Goal: Find specific page/section: Find specific page/section

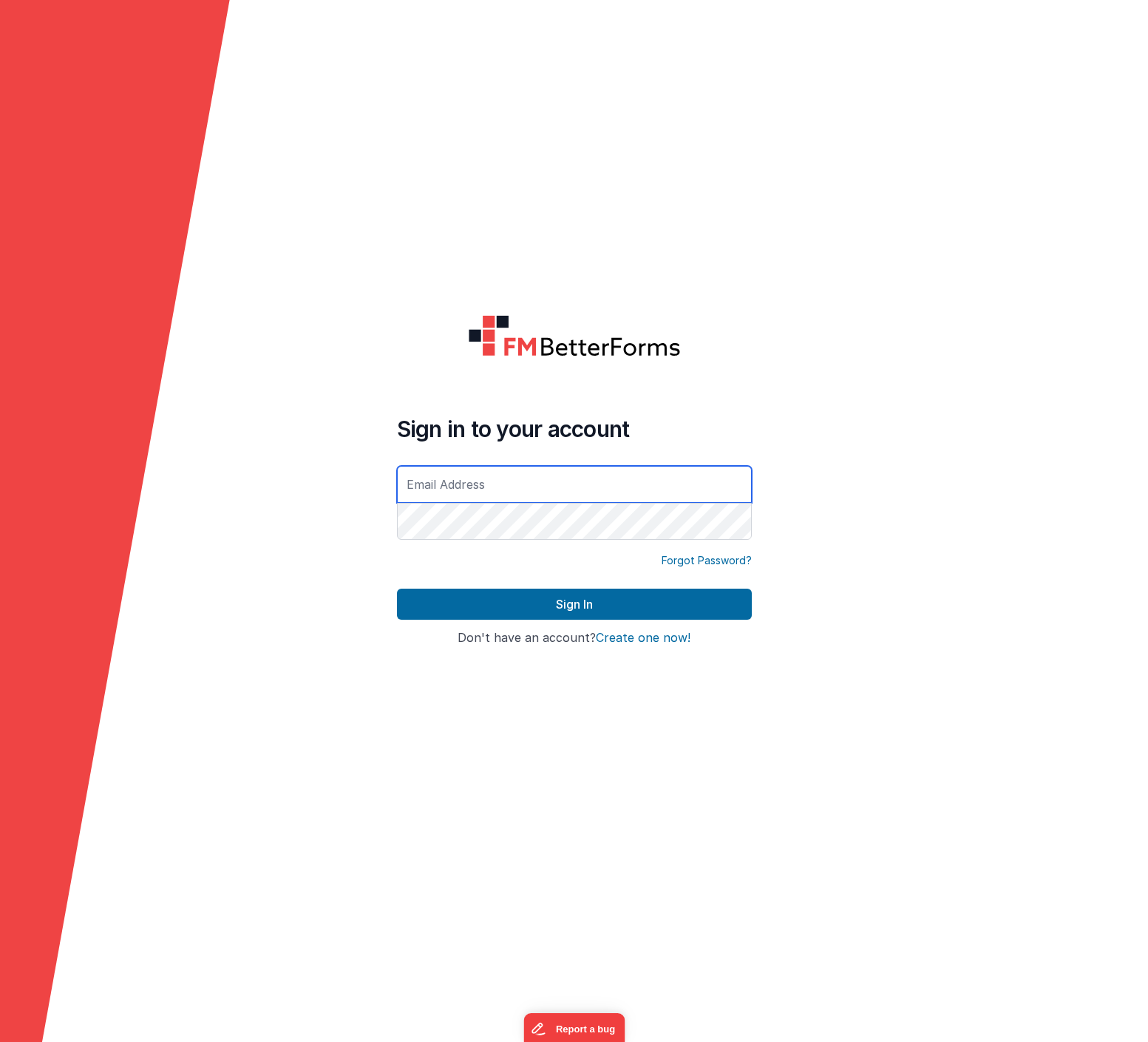
click at [0, 1041] on com-1password-button at bounding box center [0, 1042] width 0 height 0
type input "[EMAIL_ADDRESS][DOMAIN_NAME]"
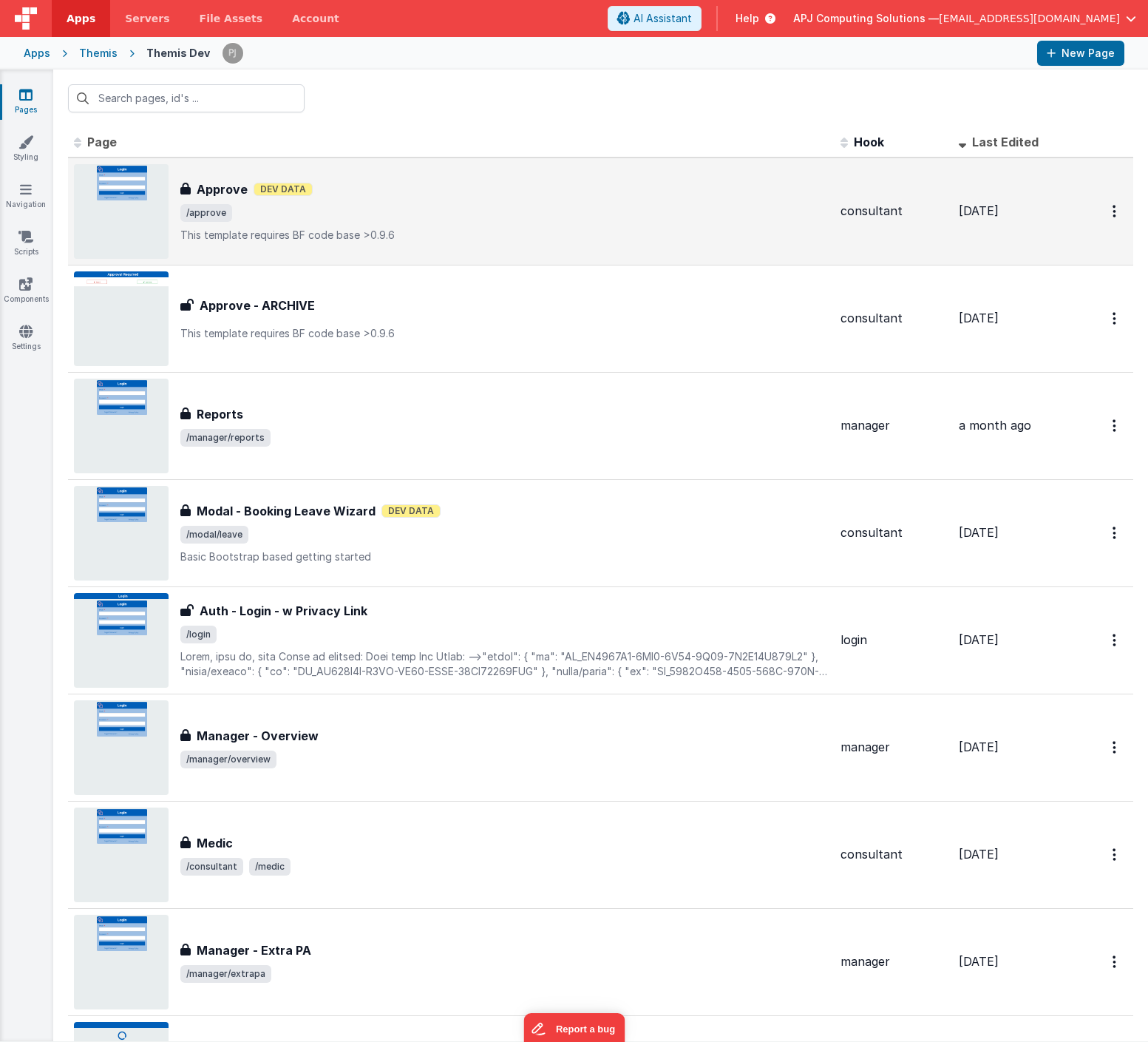
click at [112, 185] on img at bounding box center [121, 211] width 94 height 94
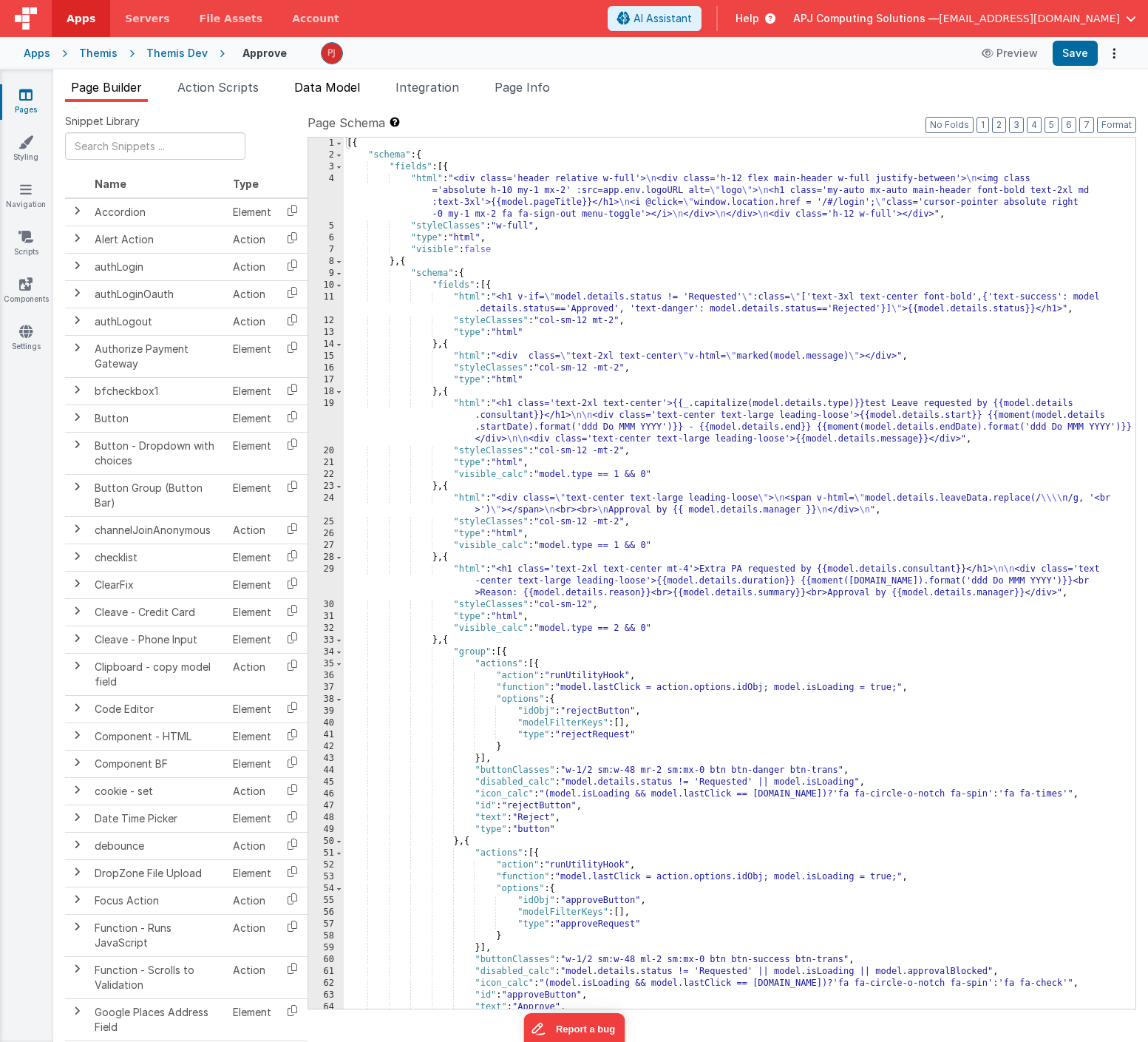
click at [352, 94] on span "Data Model" at bounding box center [327, 87] width 66 height 15
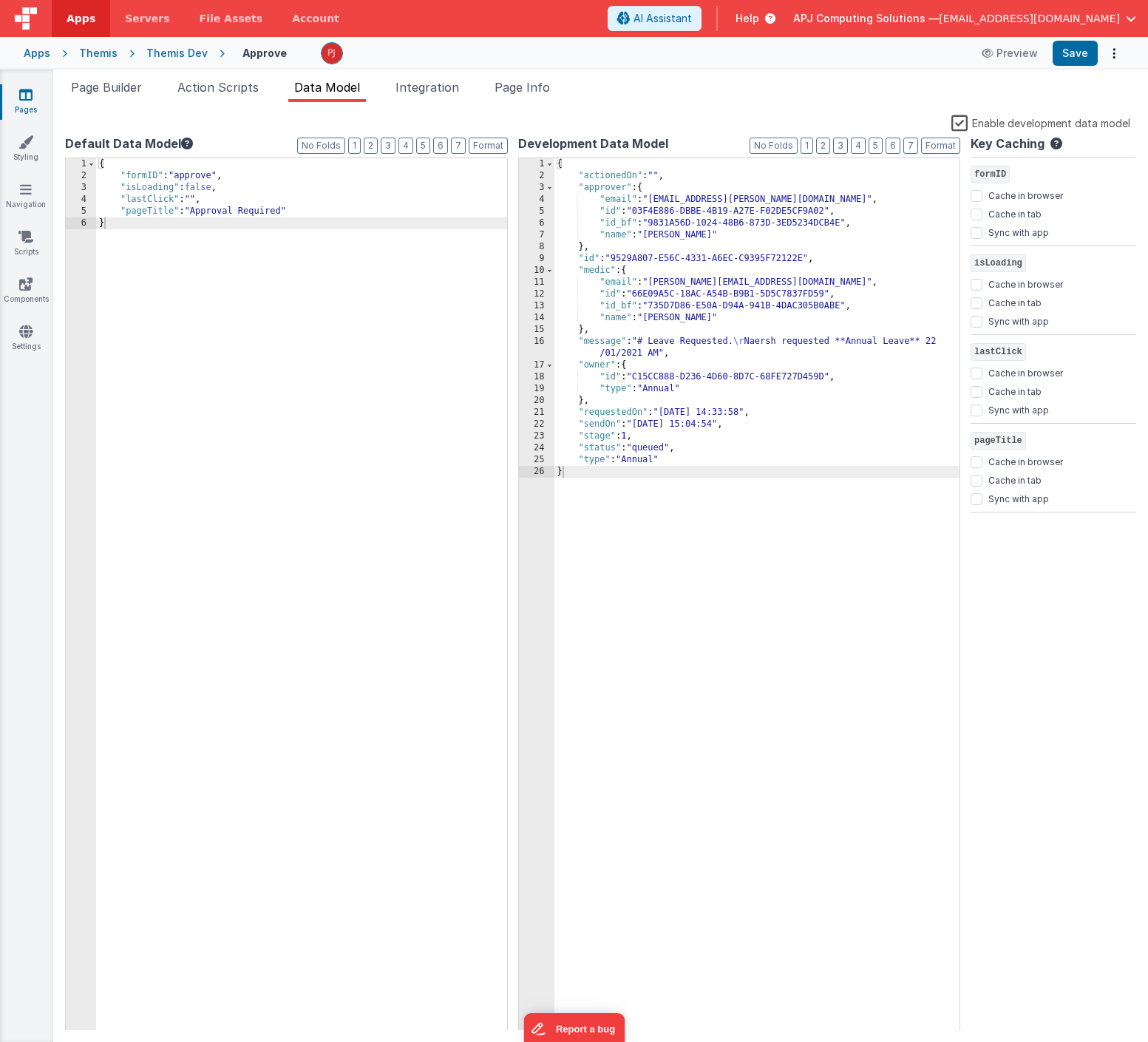
click at [789, 588] on div "{ "actionedOn" : "" , "approver" : { "email" : "[EMAIL_ADDRESS][PERSON_NAME][DO…" at bounding box center [758, 606] width 406 height 895
click at [642, 342] on div "{ "actionedOn" : "" , "approver" : { "email" : "[EMAIL_ADDRESS][PERSON_NAME][DO…" at bounding box center [758, 606] width 406 height 895
click at [659, 354] on div "{ "actionedOn" : "" , "approver" : { "email" : "[EMAIL_ADDRESS][PERSON_NAME][DO…" at bounding box center [758, 606] width 406 height 895
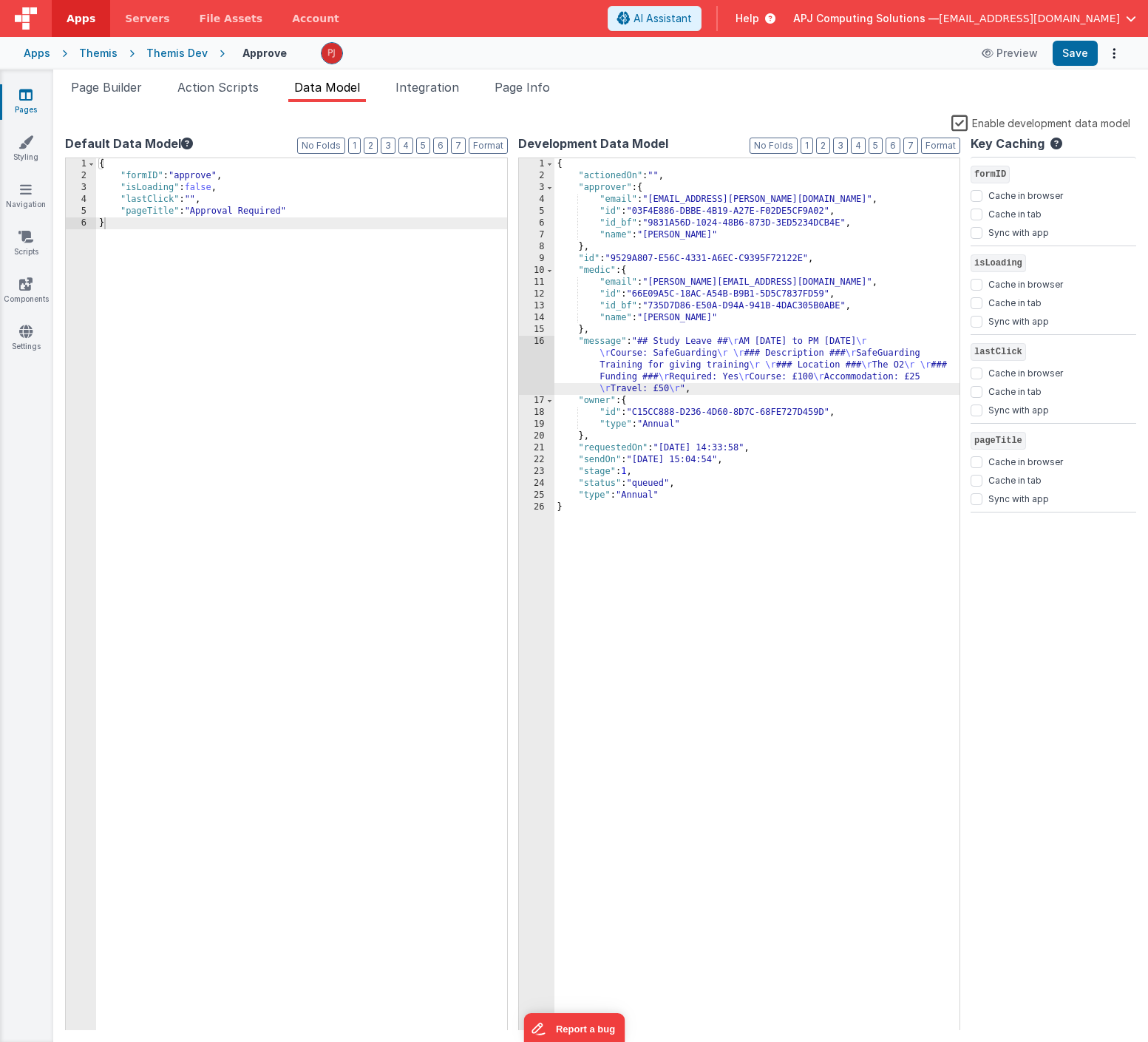
click at [664, 87] on ul "Page Builder Action Scripts Data Model Integration Page Info" at bounding box center [600, 90] width 1095 height 24
click at [1073, 52] on button "Save" at bounding box center [1075, 53] width 45 height 25
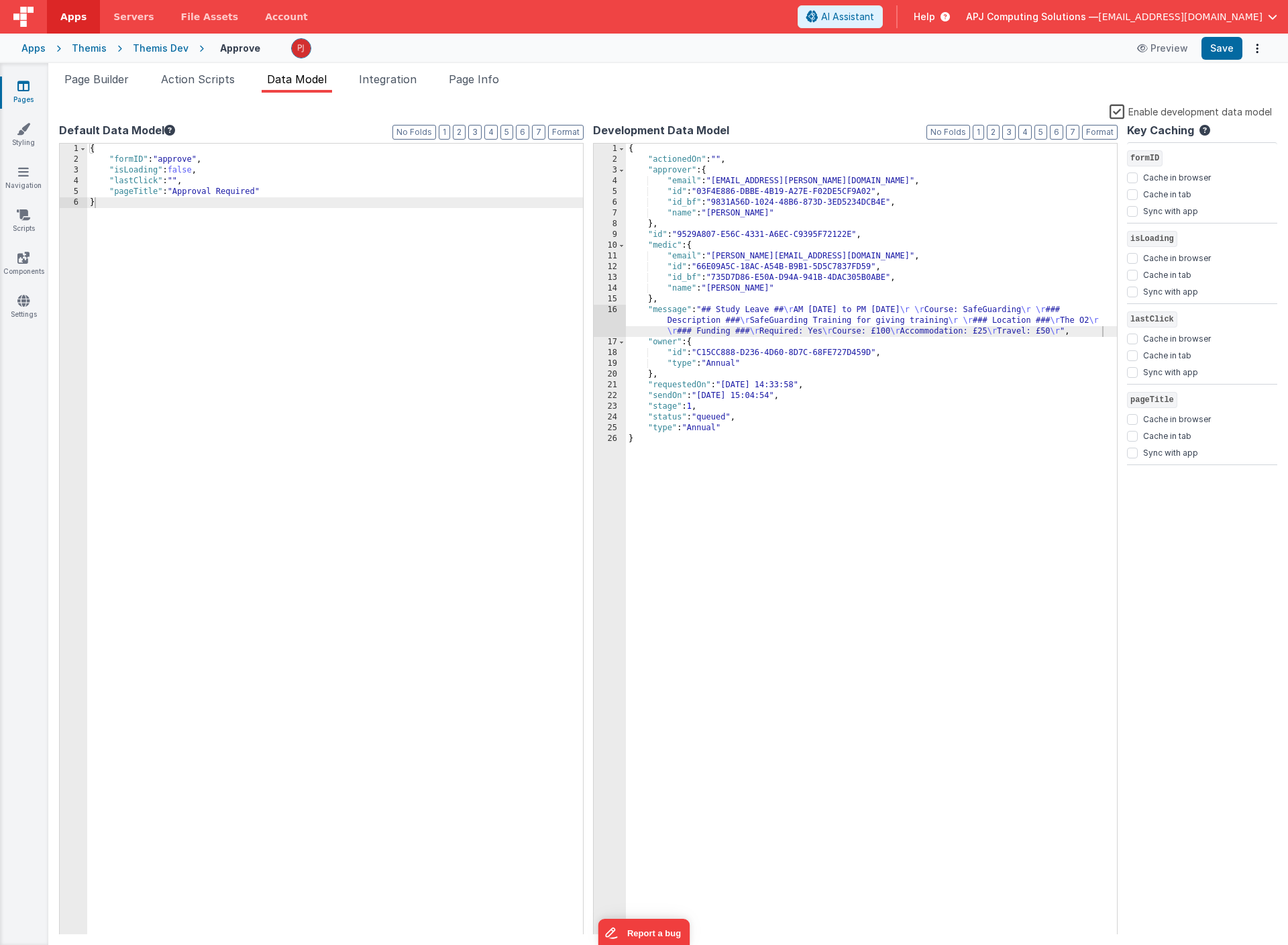
click at [152, 41] on div "Themis Dev" at bounding box center [160, 48] width 56 height 14
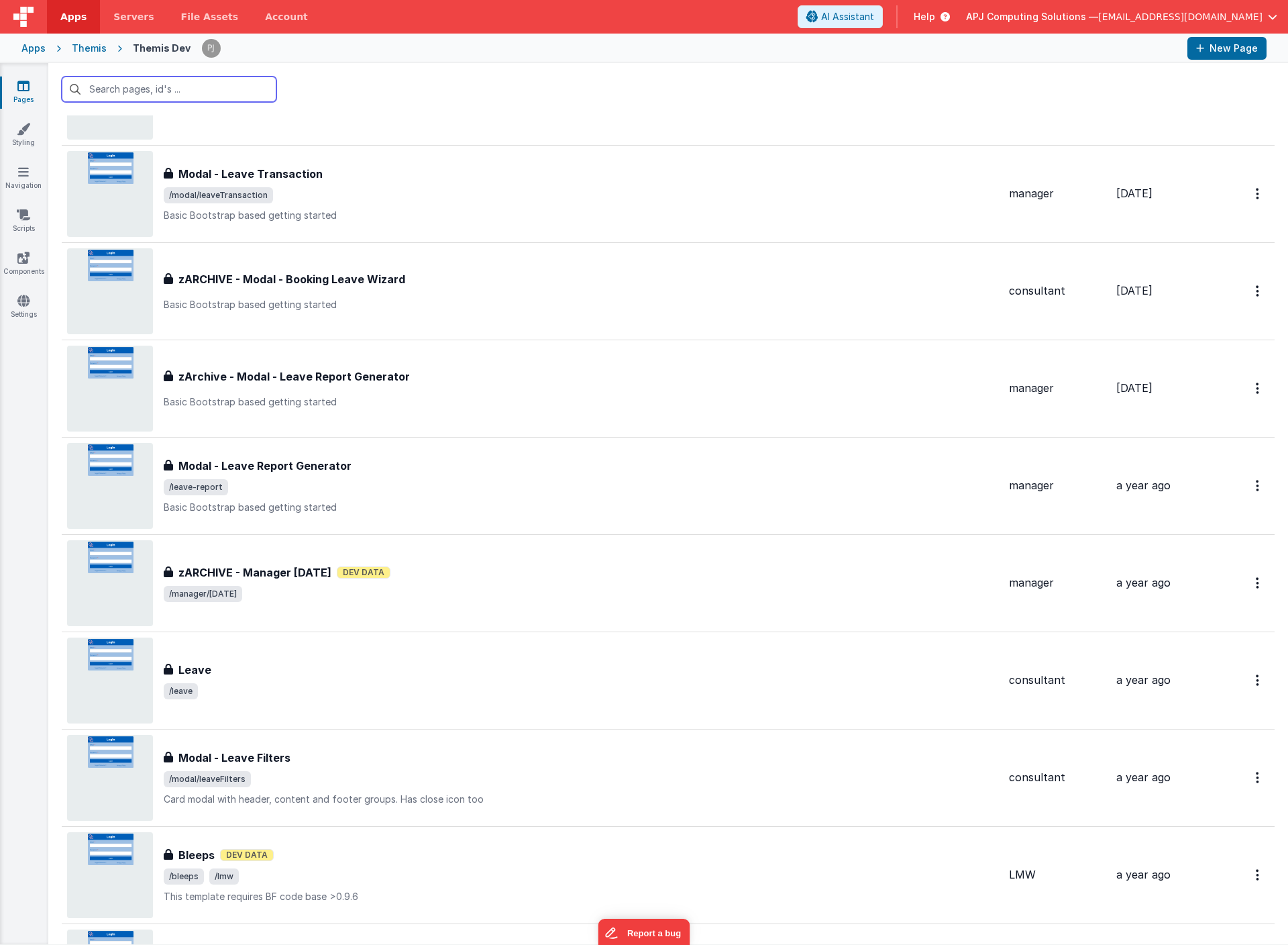
scroll to position [878, 0]
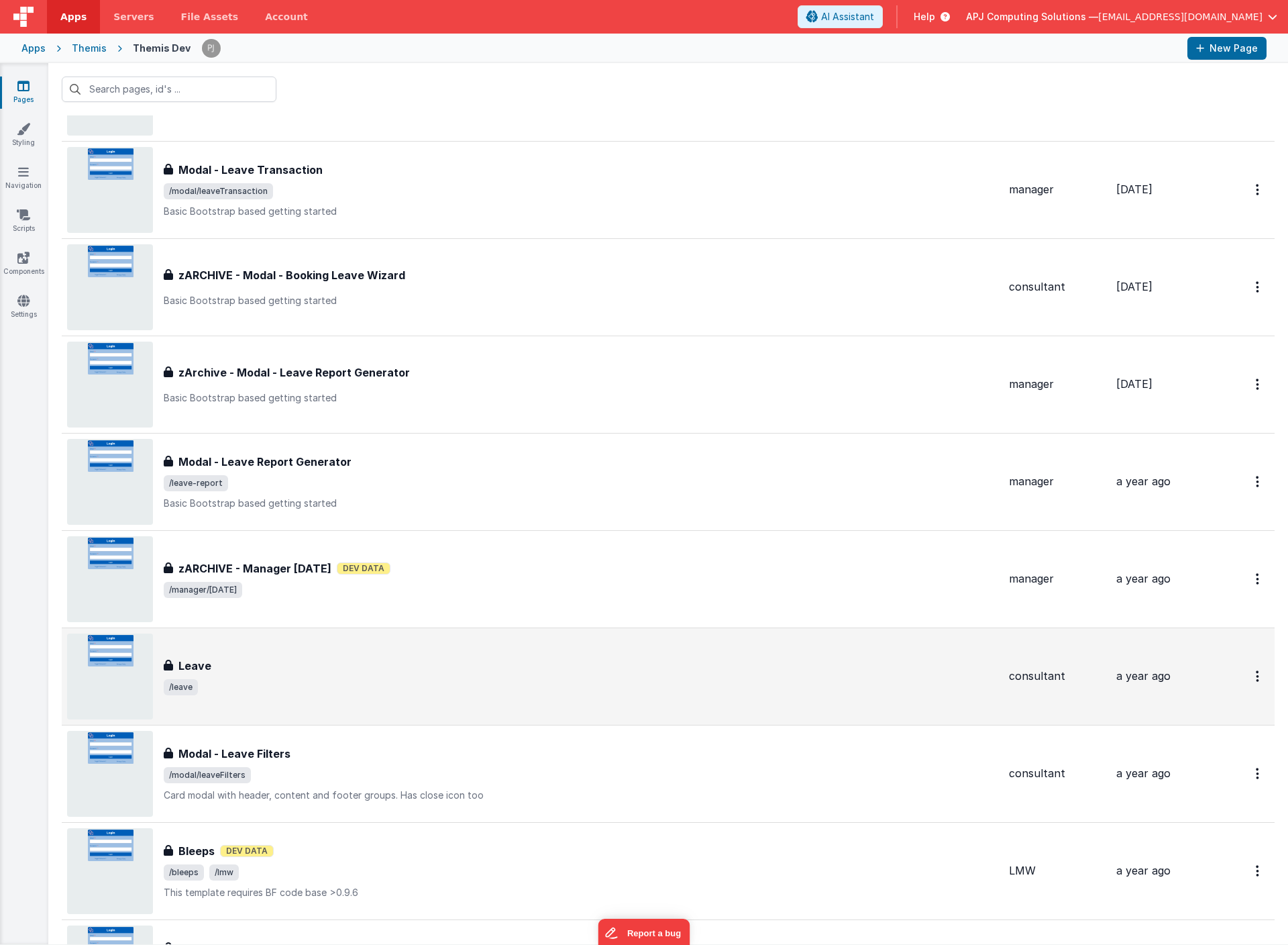
click at [113, 649] on img at bounding box center [110, 677] width 86 height 86
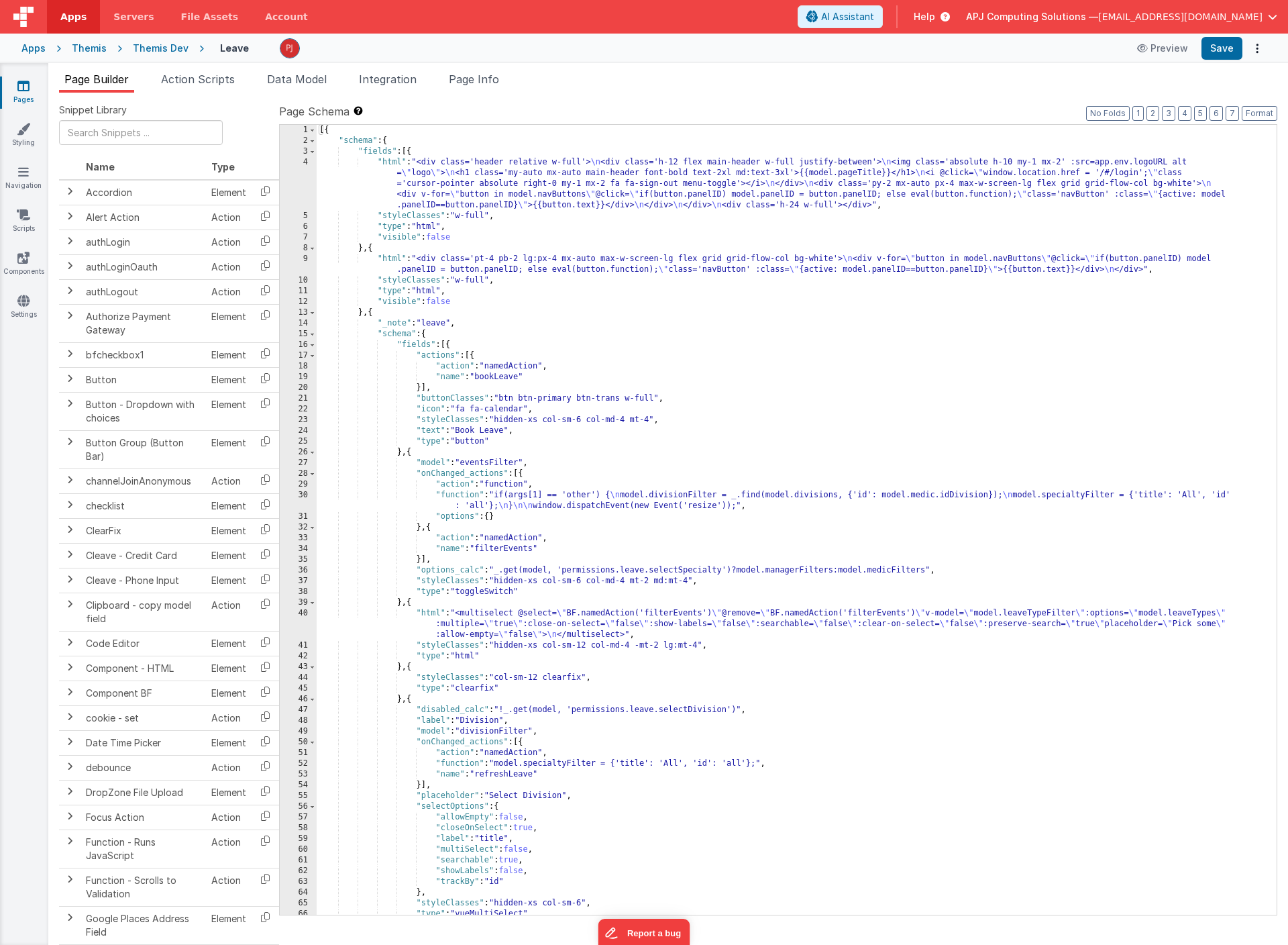
click at [571, 499] on div "[{ "schema" : { "fields" : [{ "html" : "<div class='header relative w-full'> \n…" at bounding box center [797, 530] width 960 height 812
click at [708, 386] on div "[{ "schema" : { "fields" : [{ "html" : "<div class='header relative w-full'> \n…" at bounding box center [797, 530] width 960 height 812
click at [587, 262] on div "[{ "schema" : { "fields" : [{ "html" : "<div class='header relative w-full'> \n…" at bounding box center [797, 530] width 960 height 812
click at [622, 306] on div "[{ "schema" : { "fields" : [{ "html" : "<div class='header relative w-full'> \n…" at bounding box center [797, 530] width 960 height 812
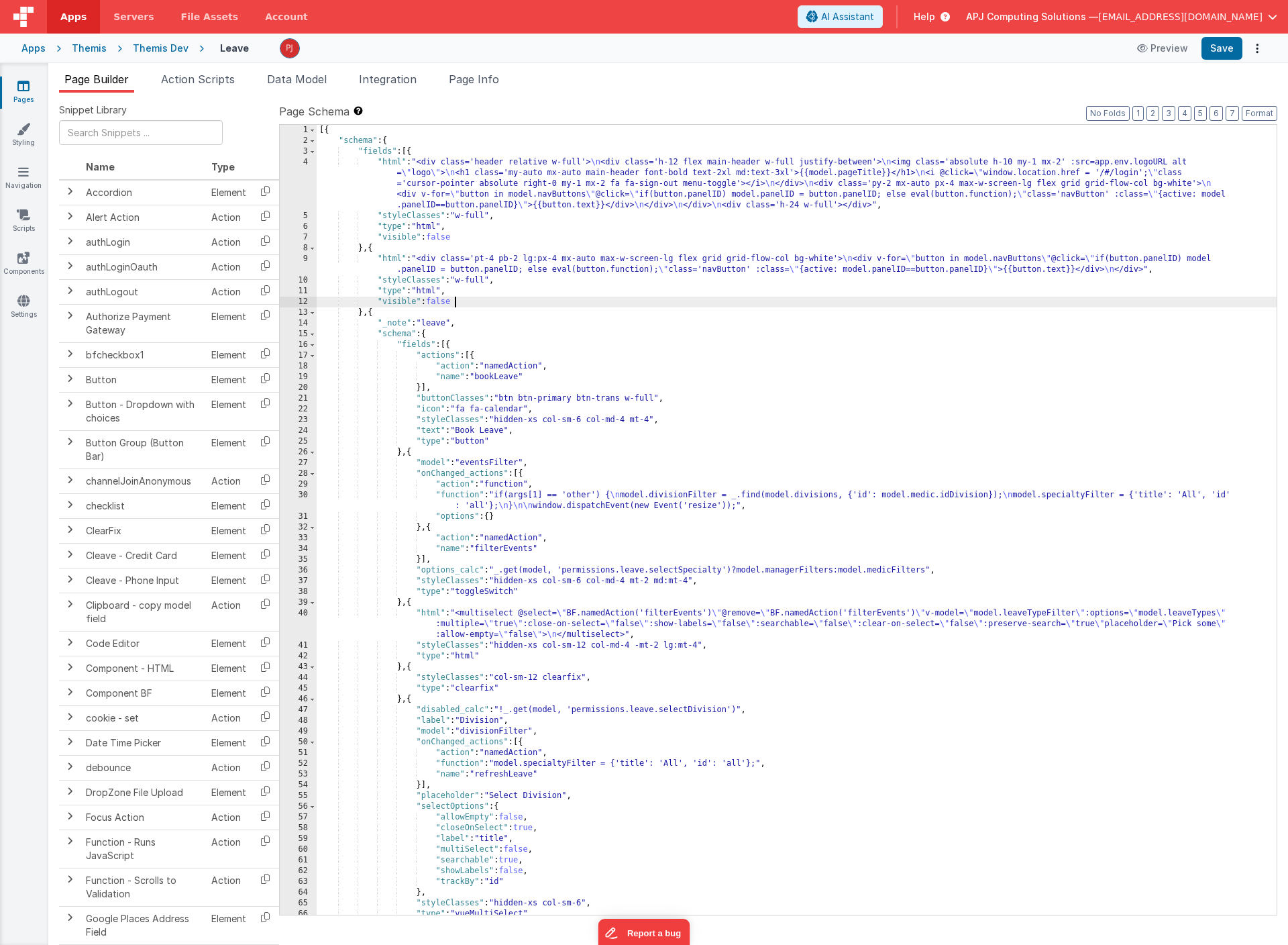
click at [304, 265] on div "9" at bounding box center [298, 264] width 37 height 22
click at [304, 265] on section at bounding box center [644, 232] width 1262 height 472
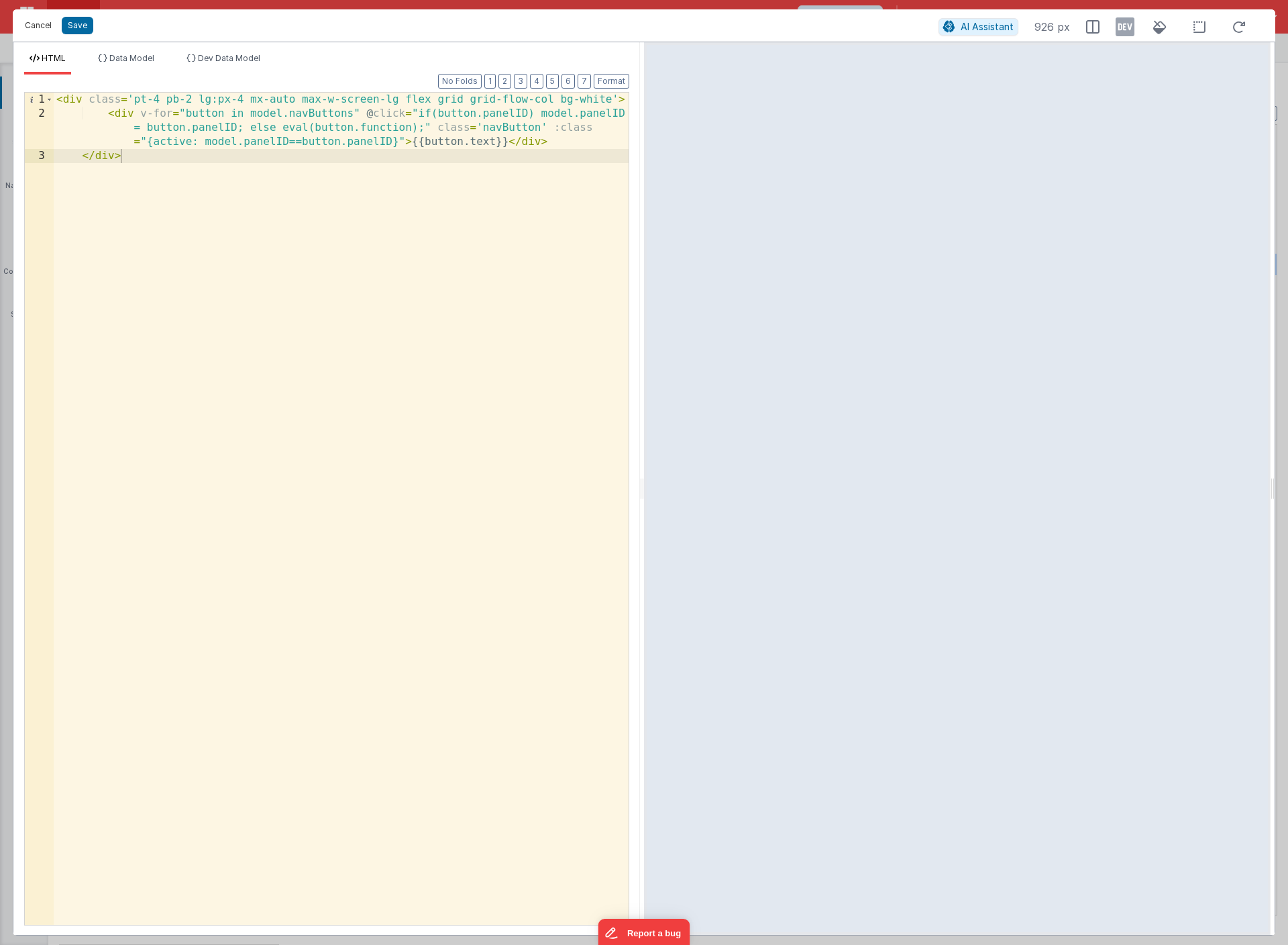
click at [41, 20] on button "Cancel" at bounding box center [38, 25] width 40 height 19
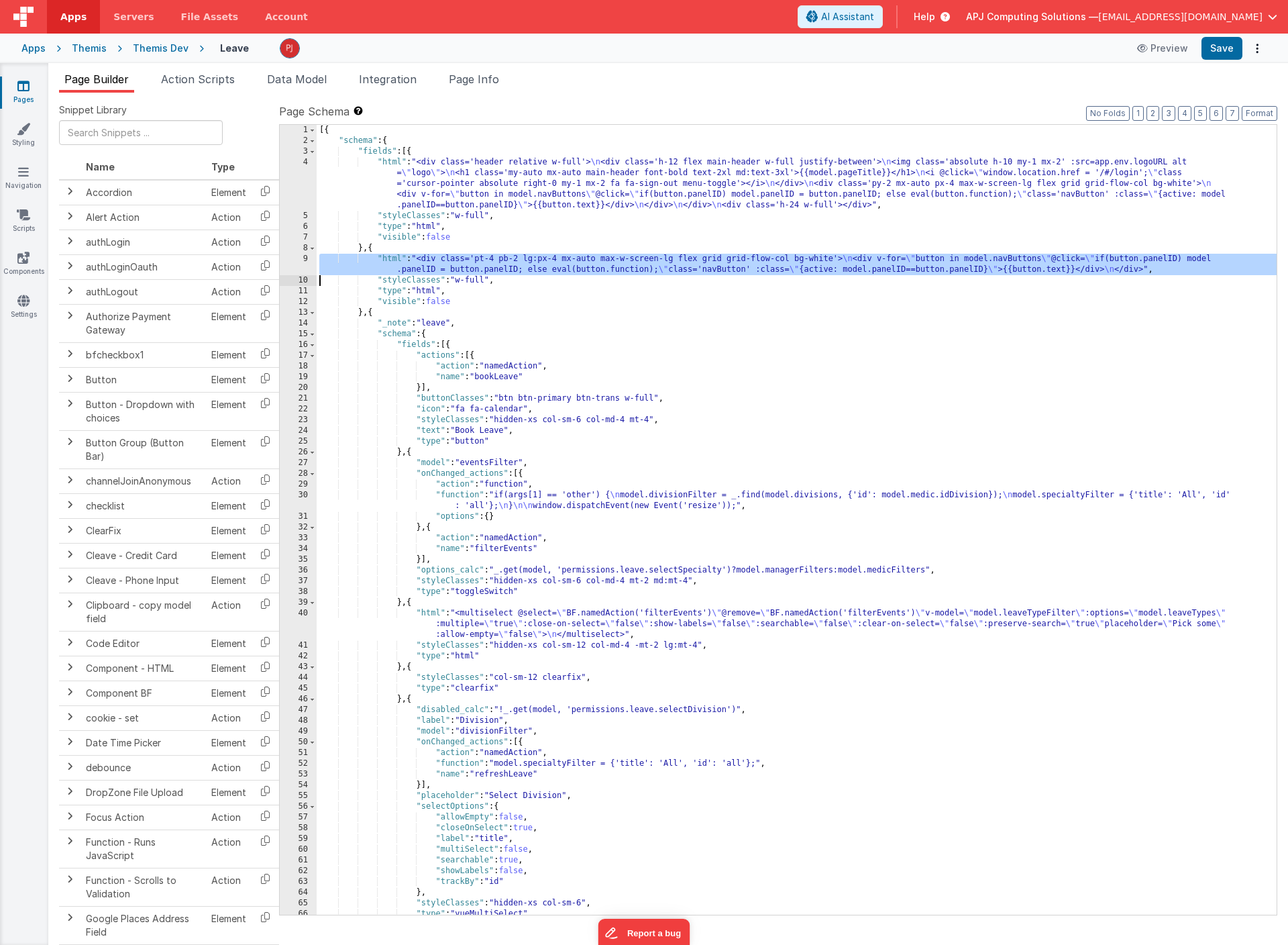
click at [452, 472] on div "[{ "schema" : { "fields" : [{ "html" : "<div class='header relative w-full'> \n…" at bounding box center [797, 530] width 960 height 812
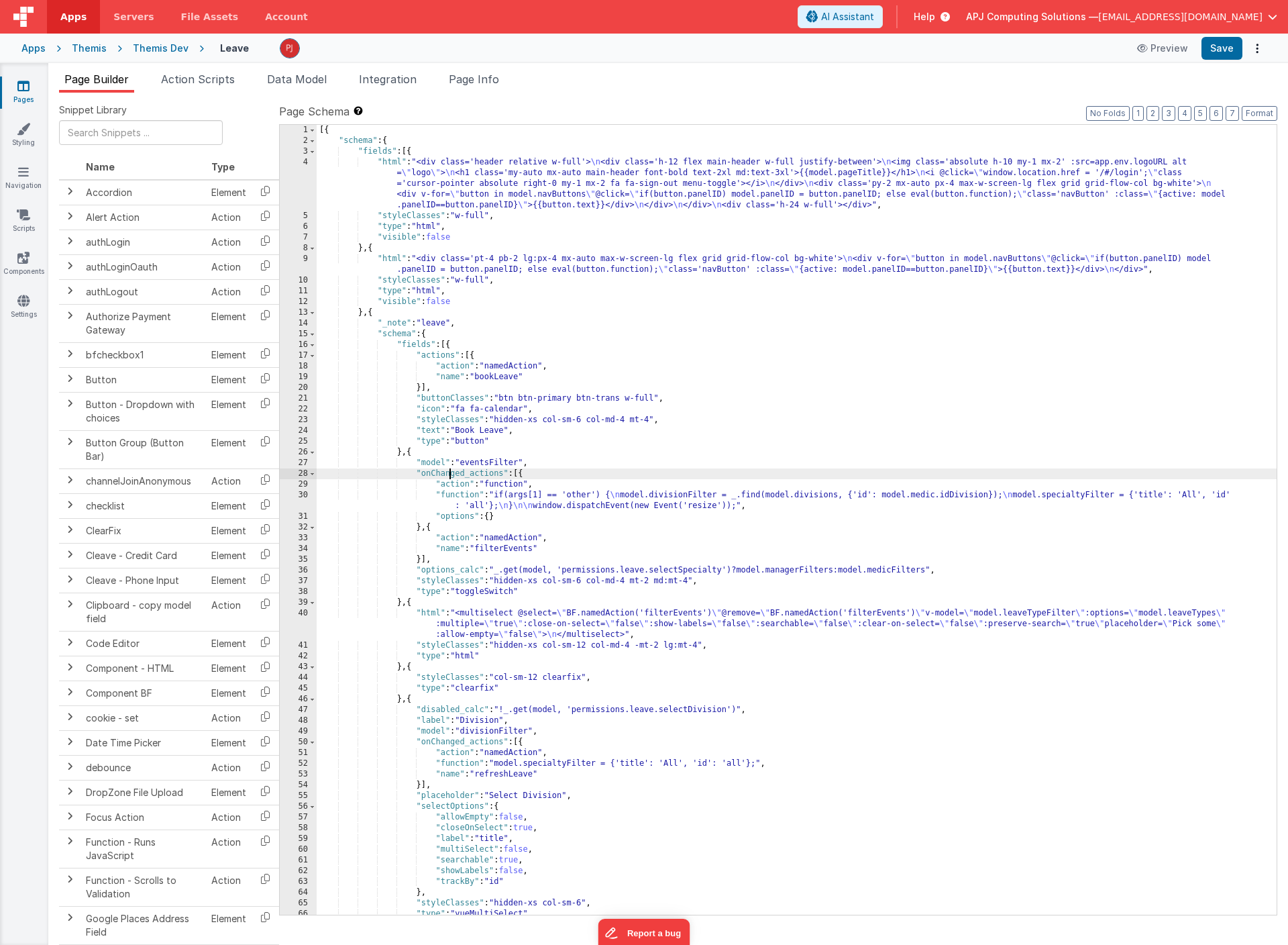
click at [303, 498] on div "30" at bounding box center [298, 500] width 37 height 22
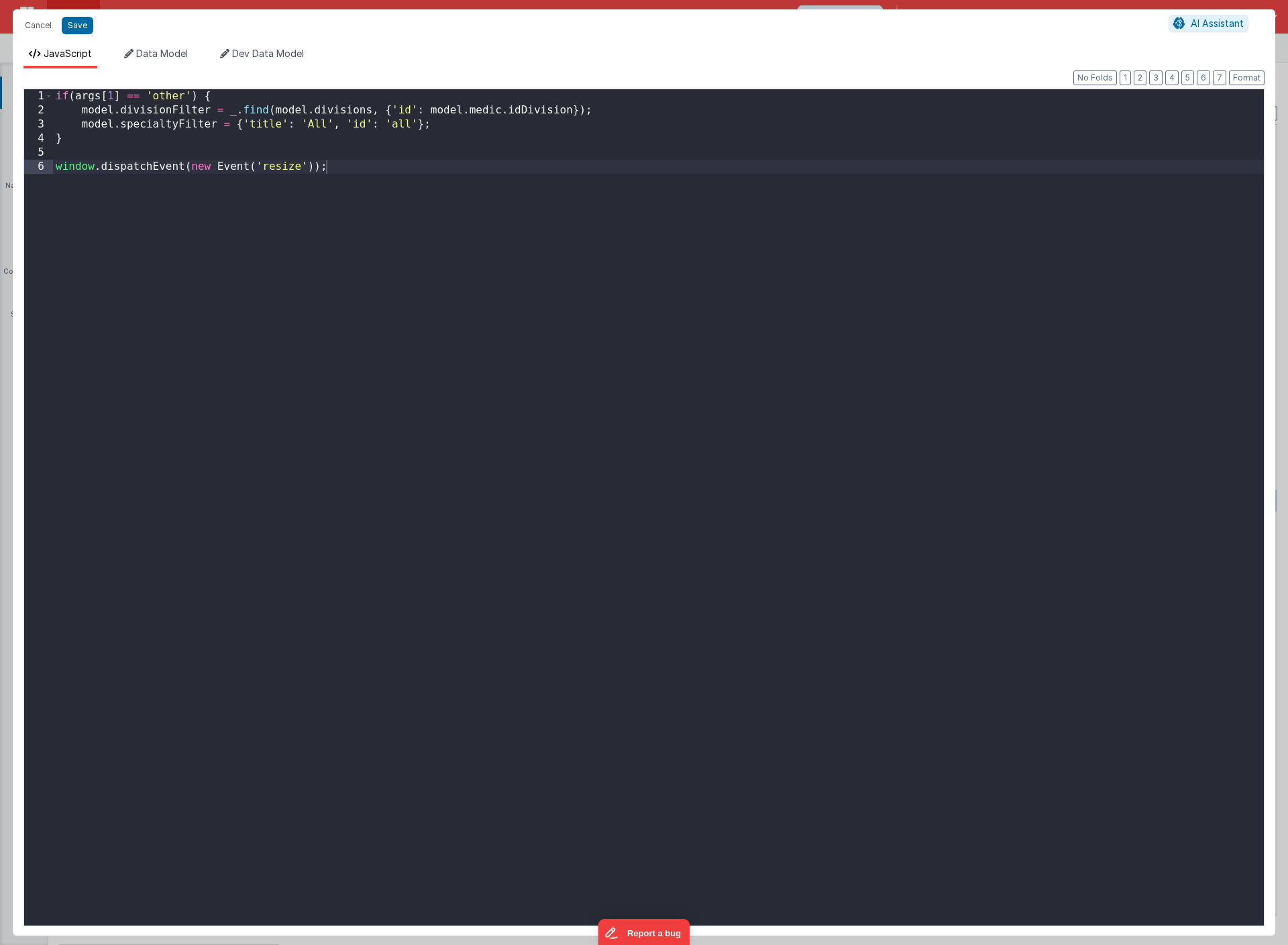
click at [365, 302] on div "if ( args [ 1 ] == 'other' ) { model . divisionFilter = _ . find ( model . divi…" at bounding box center [659, 521] width 1210 height 864
click at [38, 26] on button "Cancel" at bounding box center [38, 25] width 40 height 19
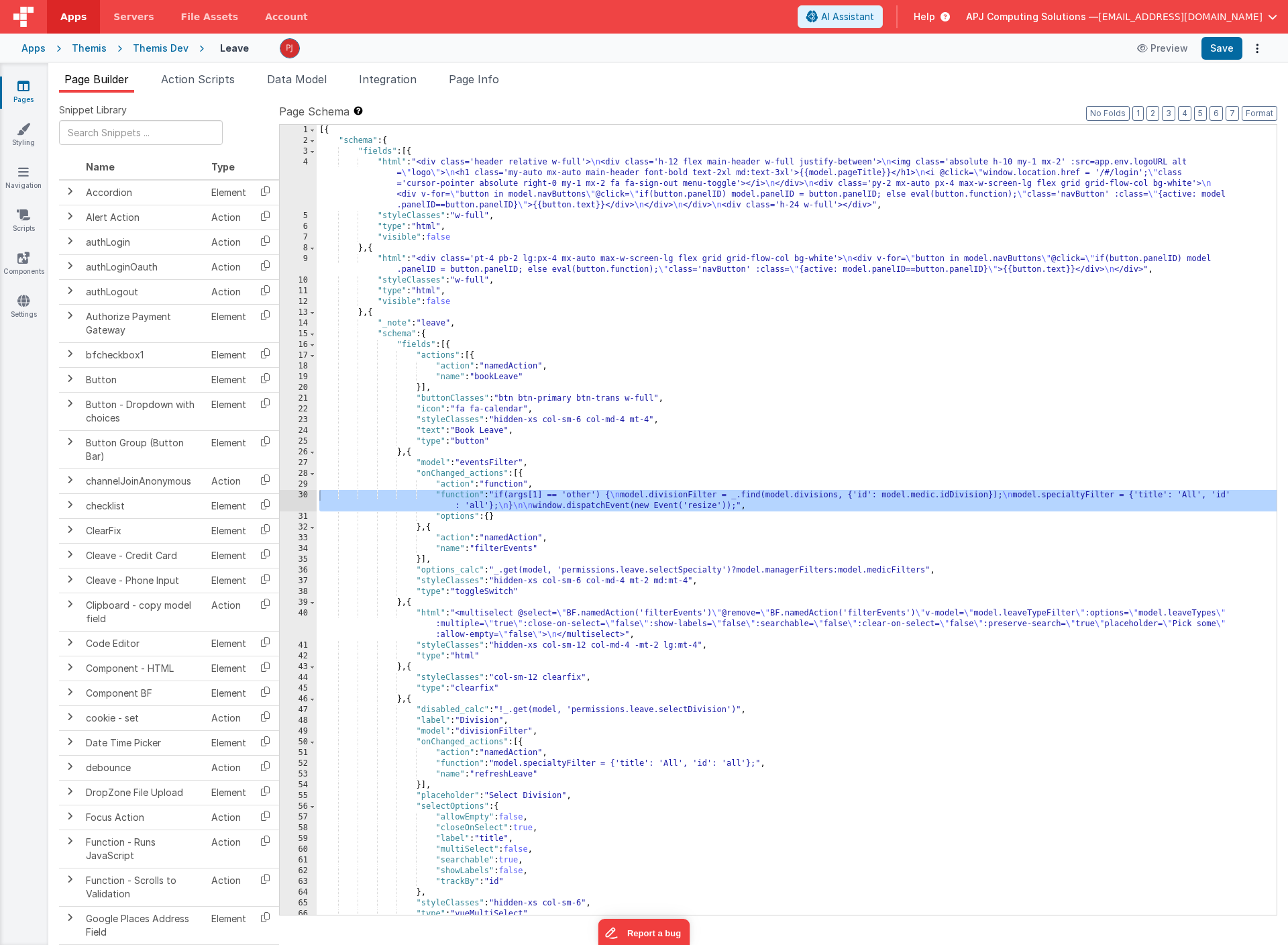
click at [564, 572] on div "[{ "schema" : { "fields" : [{ "html" : "<div class='header relative w-full'> \n…" at bounding box center [797, 530] width 960 height 812
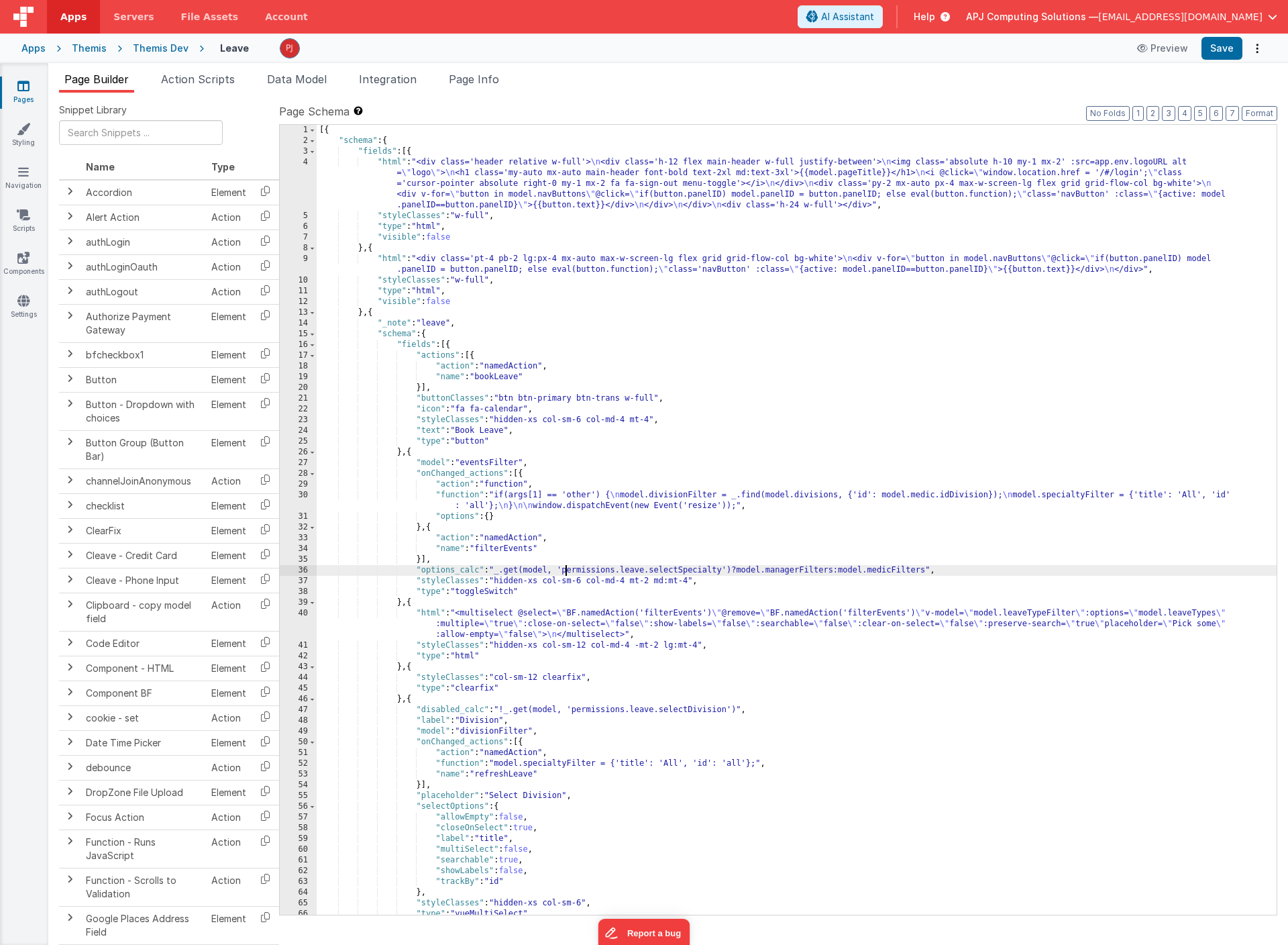
click at [564, 572] on div "[{ "schema" : { "fields" : [{ "html" : "<div class='header relative w-full'> \n…" at bounding box center [797, 530] width 960 height 812
click at [306, 572] on div "36" at bounding box center [298, 570] width 37 height 11
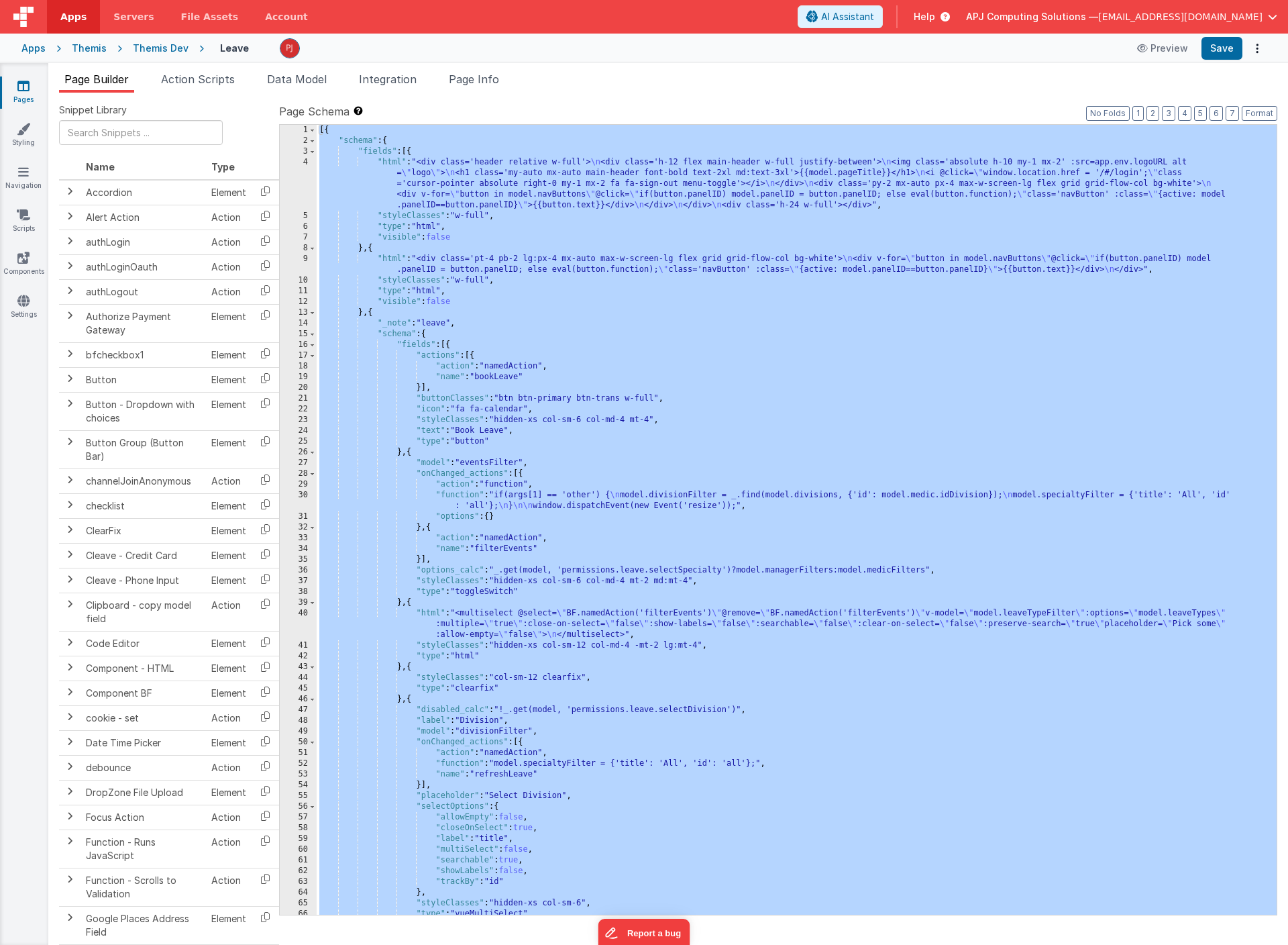
click at [590, 577] on div "[{ "schema" : { "fields" : [{ "html" : "<div class='header relative w-full'> \n…" at bounding box center [797, 530] width 960 height 812
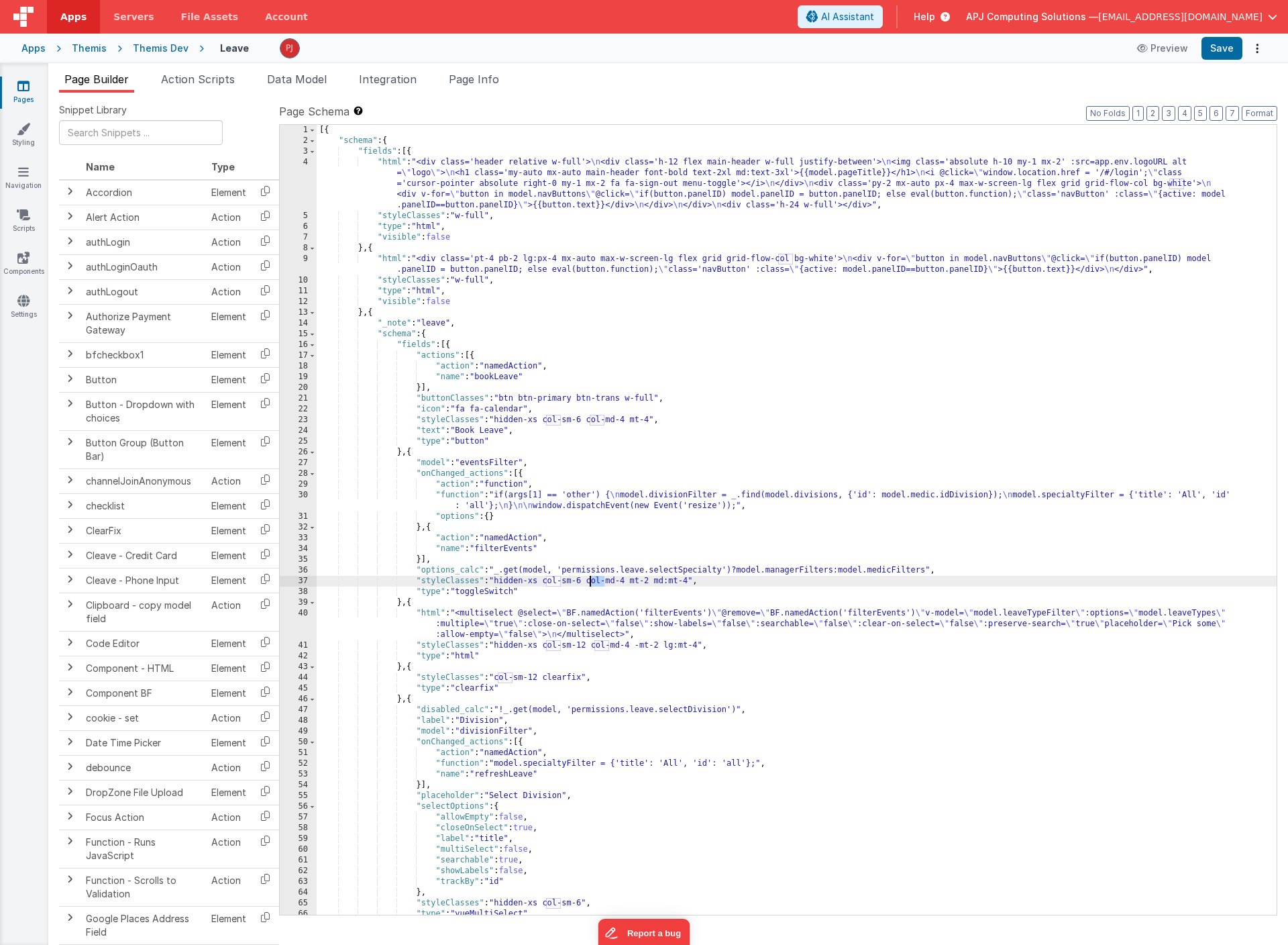
click at [445, 575] on div "[{ "schema" : { "fields" : [{ "html" : "<div class='header relative w-full'> \n…" at bounding box center [797, 530] width 960 height 812
click at [328, 570] on div "[{ "schema" : { "fields" : [{ "html" : "<div class='header relative w-full'> \n…" at bounding box center [797, 530] width 960 height 812
click at [725, 576] on div "[{ "schema" : { "fields" : [{ "html" : "<div class='header relative w-full'> \n…" at bounding box center [797, 530] width 960 height 812
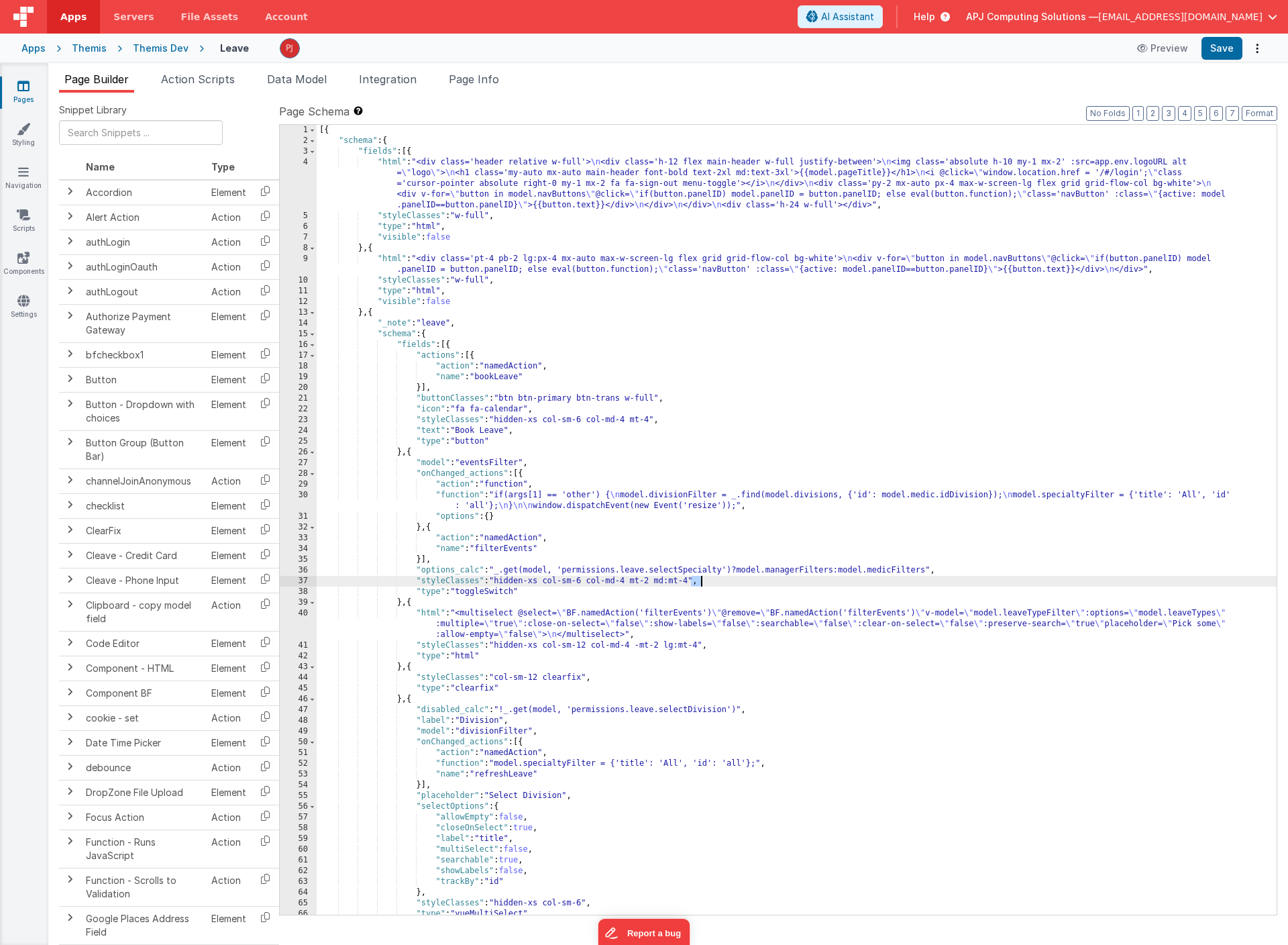
click at [725, 576] on div "[{ "schema" : { "fields" : [{ "html" : "<div class='header relative w-full'> \n…" at bounding box center [797, 530] width 960 height 812
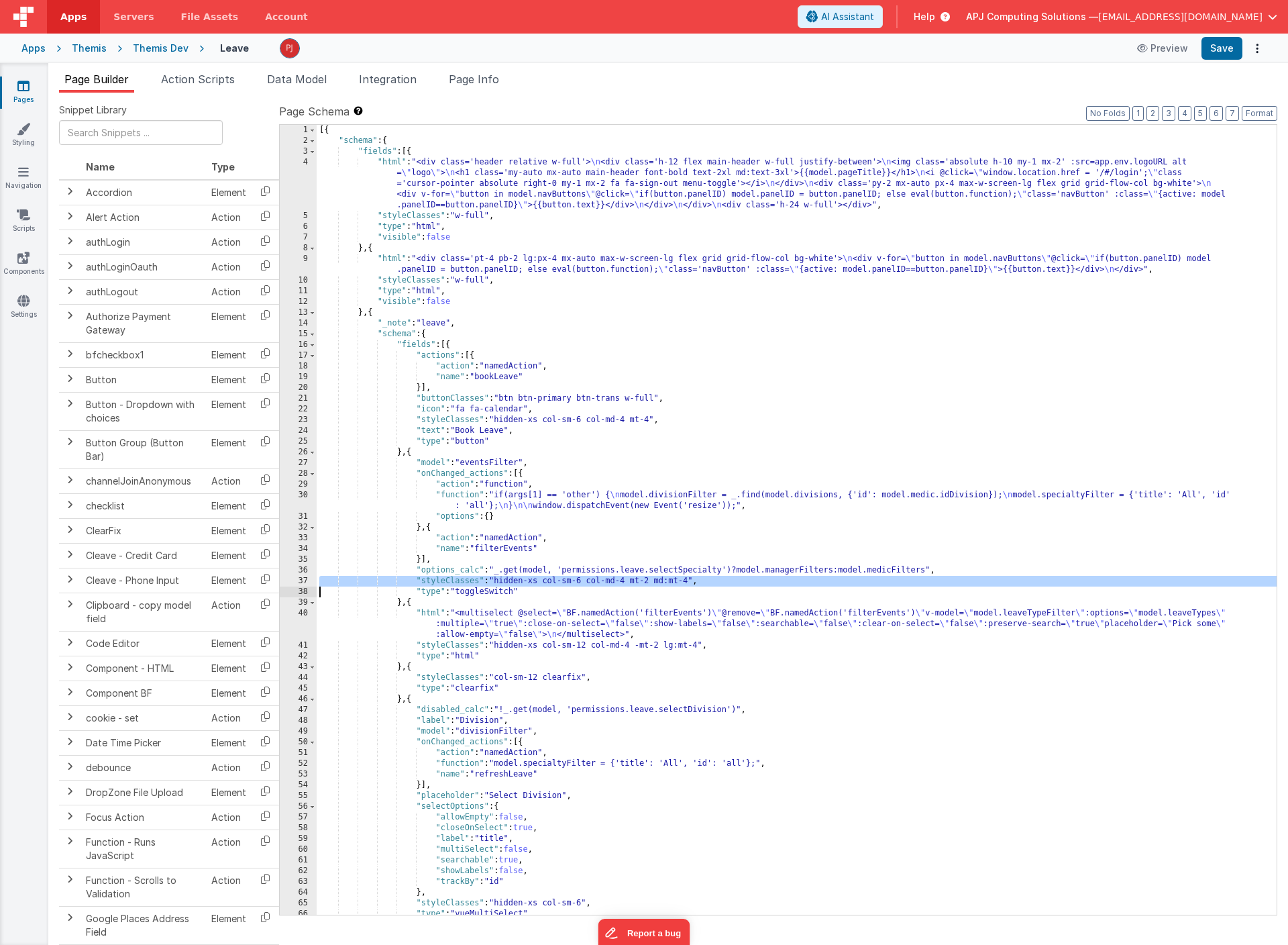
click at [744, 570] on div "[{ "schema" : { "fields" : [{ "html" : "<div class='header relative w-full'> \n…" at bounding box center [797, 530] width 960 height 812
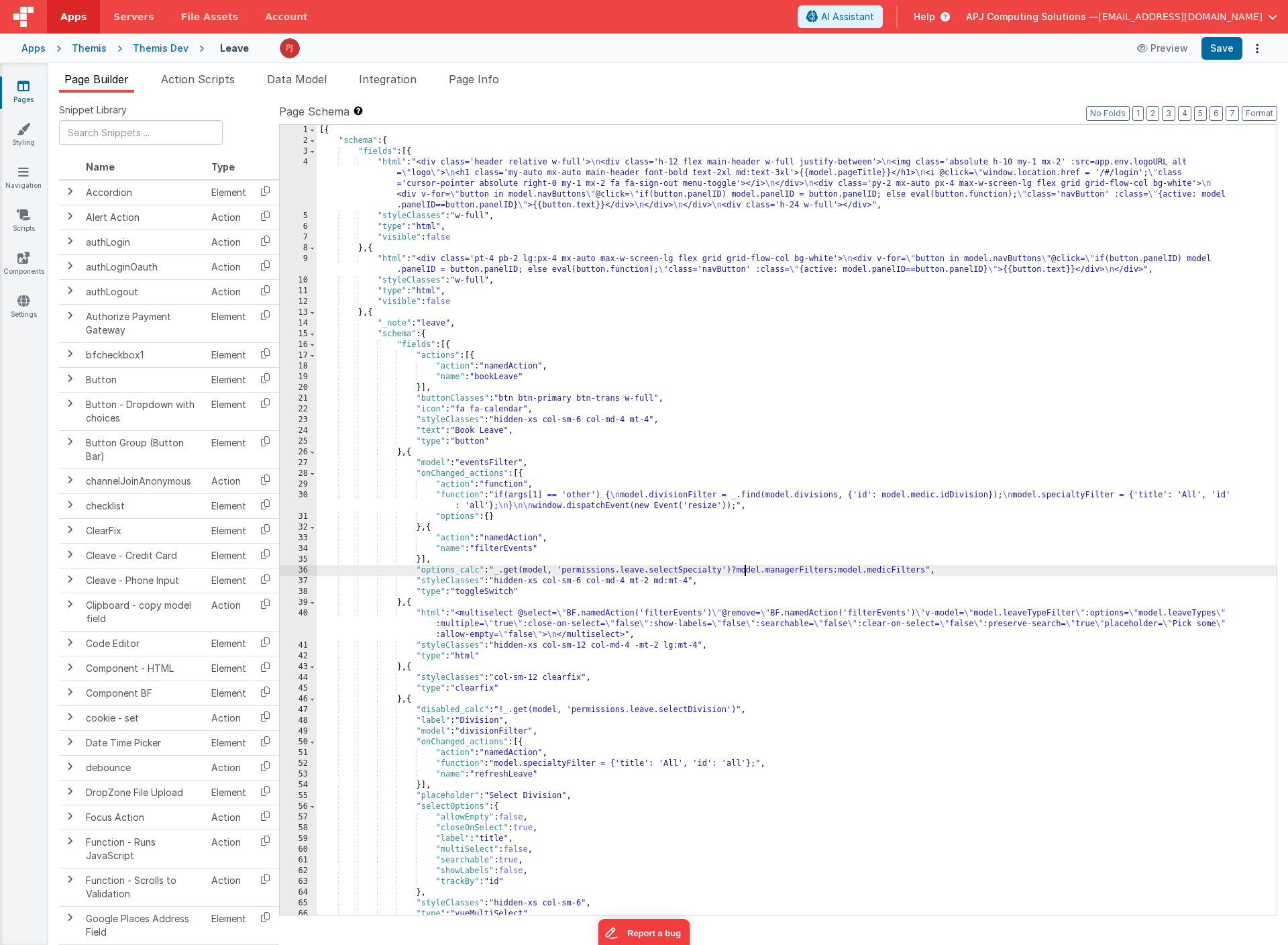
click at [744, 570] on div "[{ "schema" : { "fields" : [{ "html" : "<div class='header relative w-full'> \n…" at bounding box center [797, 530] width 960 height 812
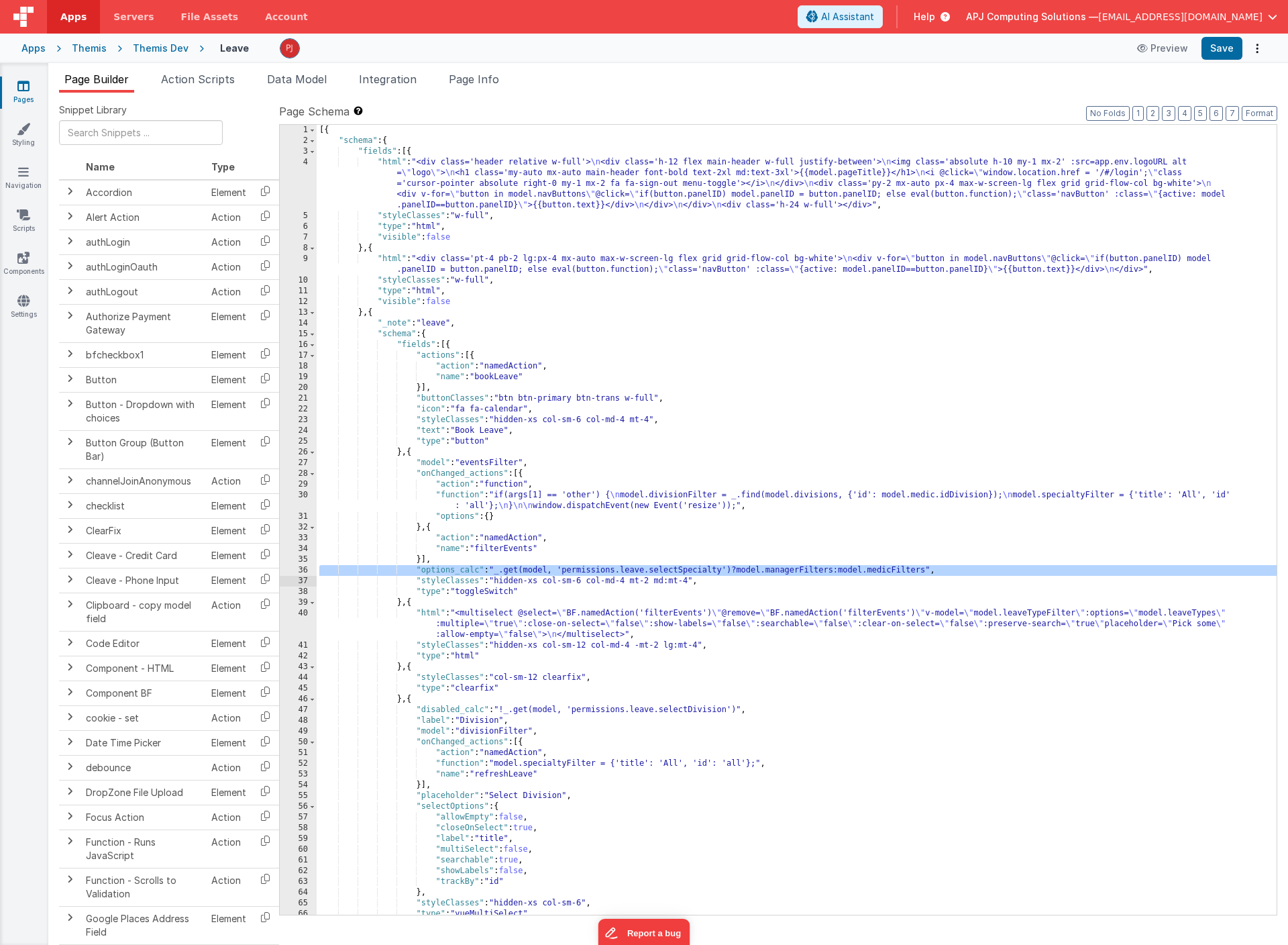
click at [877, 571] on div "[{ "schema" : { "fields" : [{ "html" : "<div class='header relative w-full'> \n…" at bounding box center [797, 530] width 960 height 812
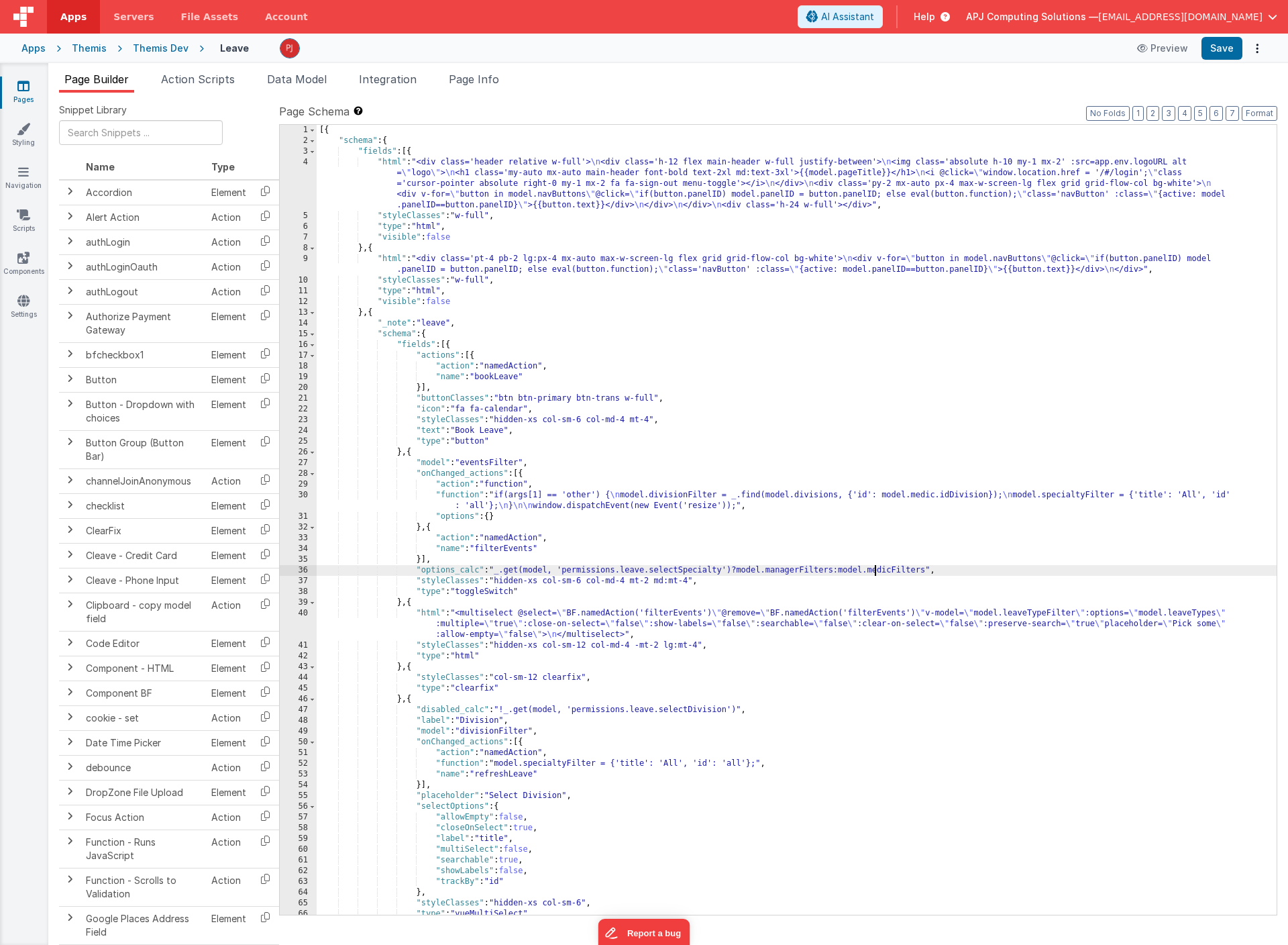
click at [968, 572] on div "[{ "schema" : { "fields" : [{ "html" : "<div class='header relative w-full'> \n…" at bounding box center [797, 530] width 960 height 812
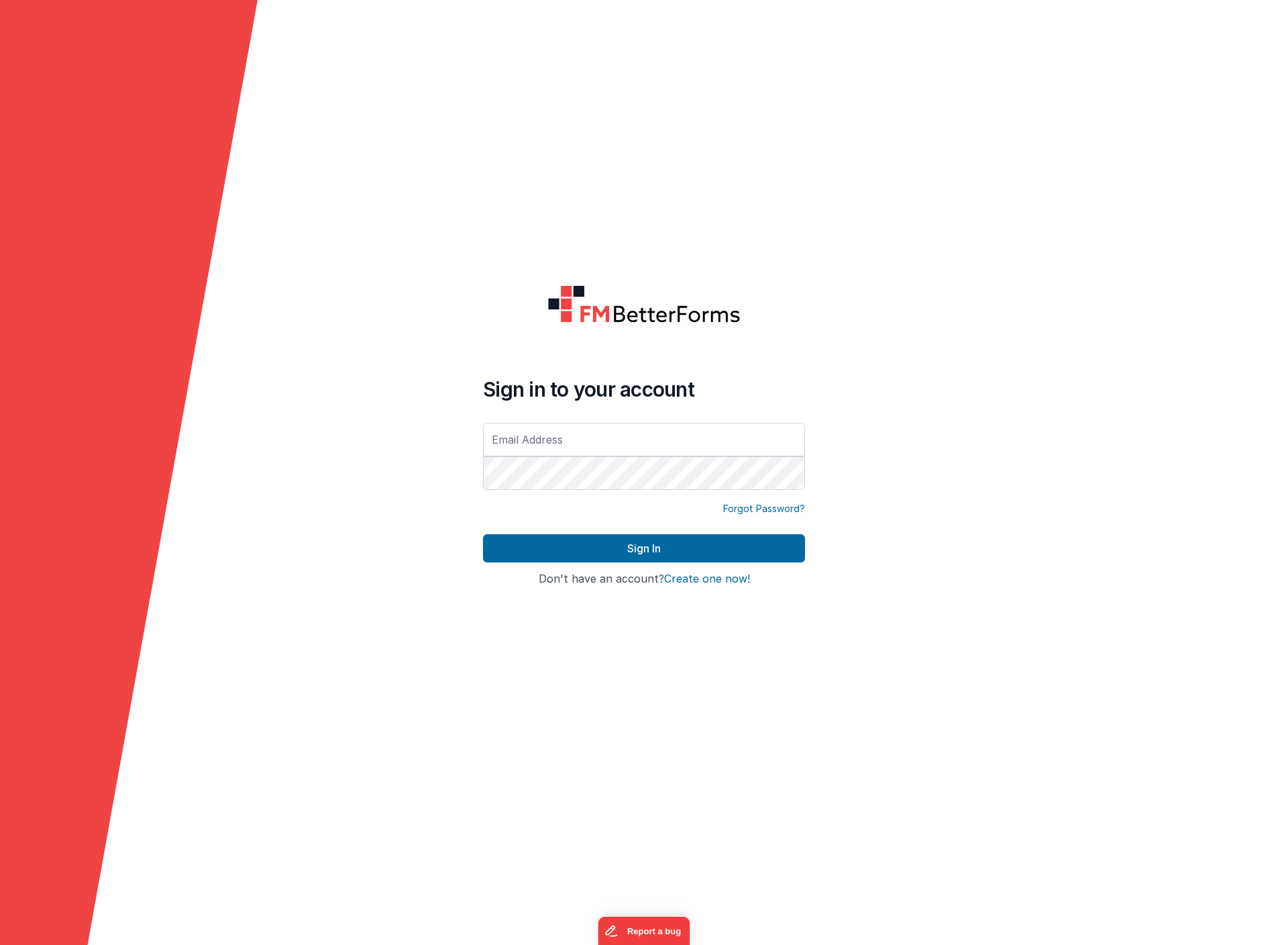
type input "[EMAIL_ADDRESS][DOMAIN_NAME]"
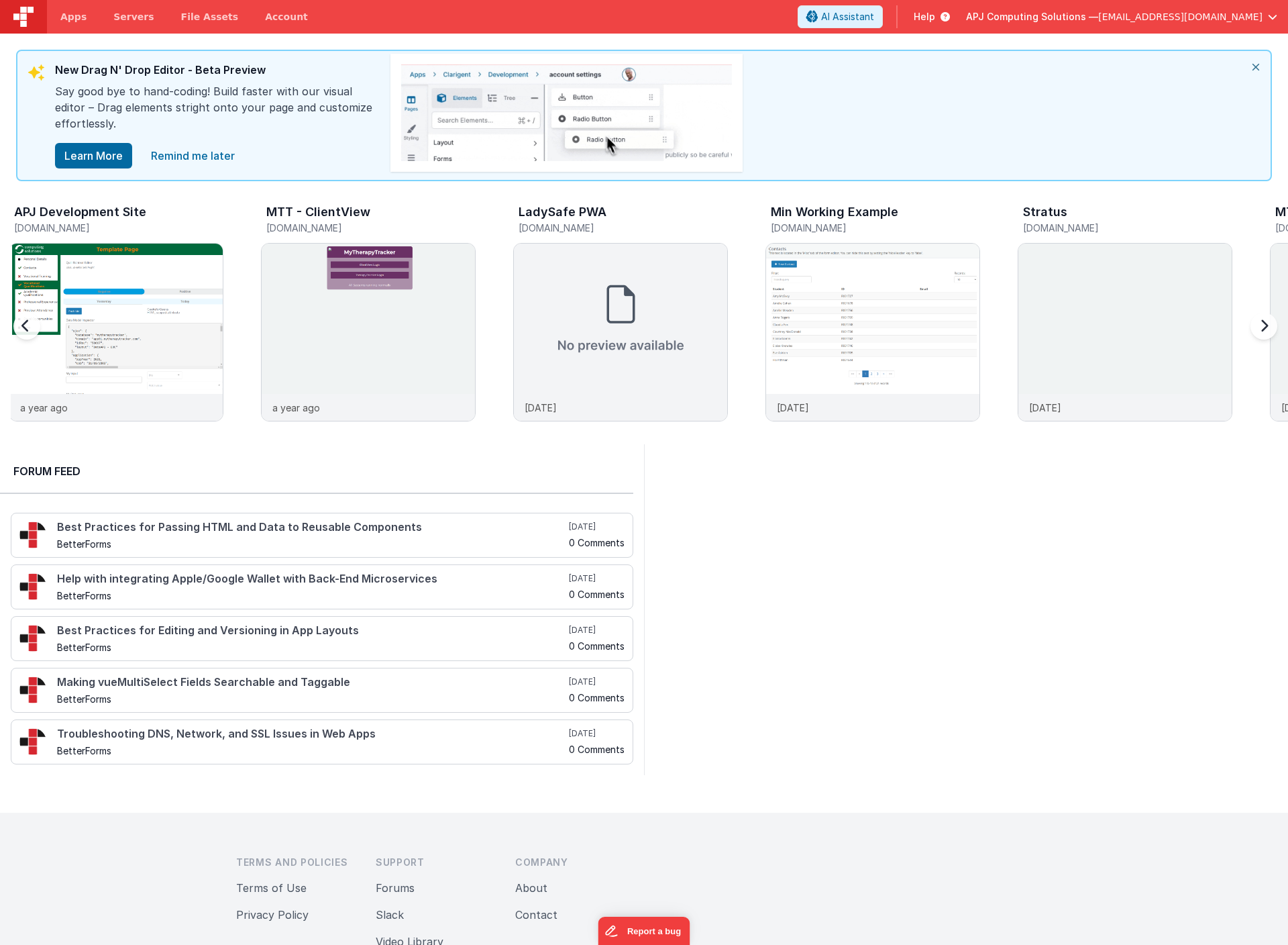
scroll to position [0, 2018]
click at [76, 18] on span "Apps" at bounding box center [74, 16] width 26 height 14
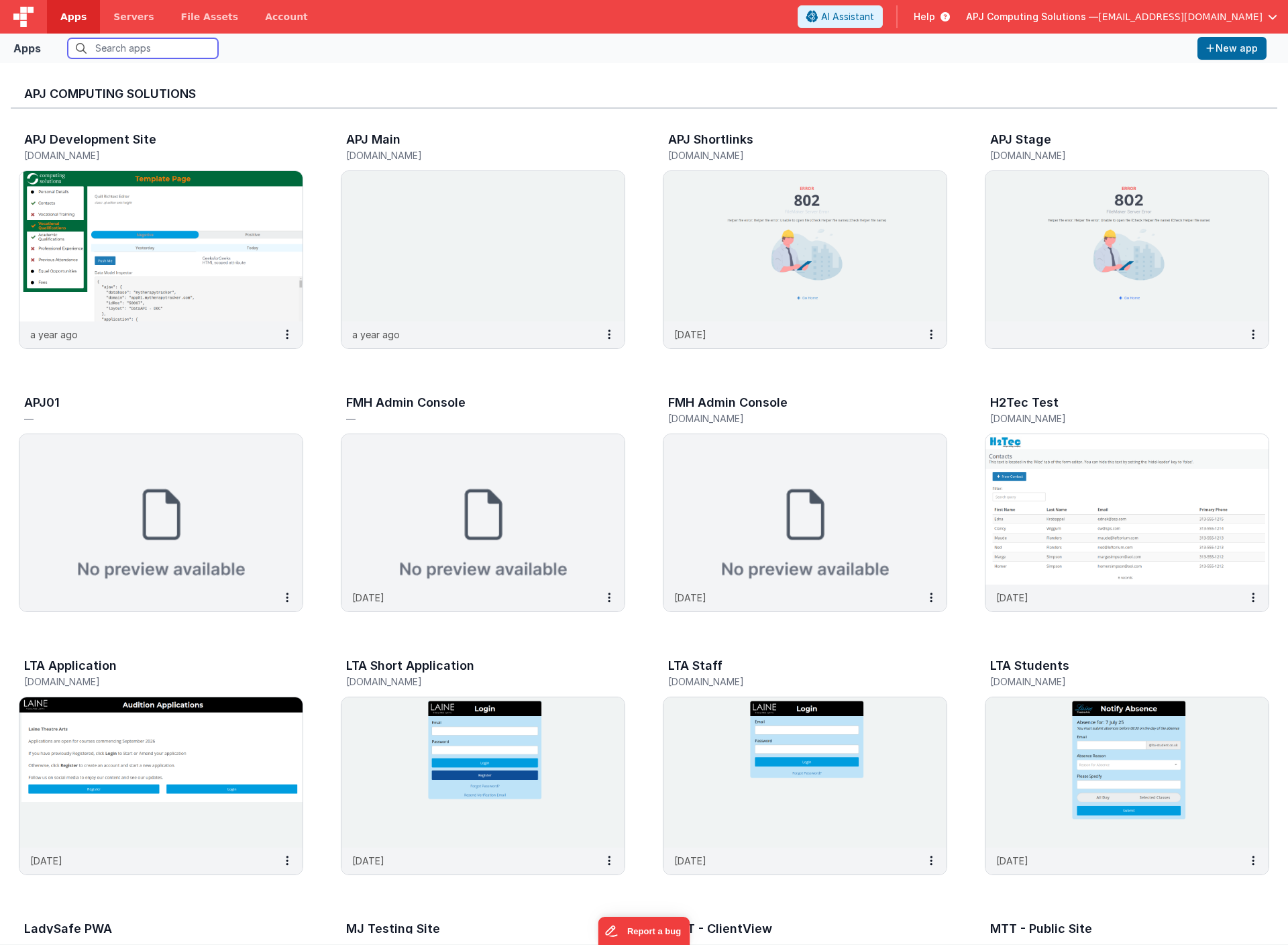
click at [128, 49] on input "text" at bounding box center [143, 48] width 150 height 20
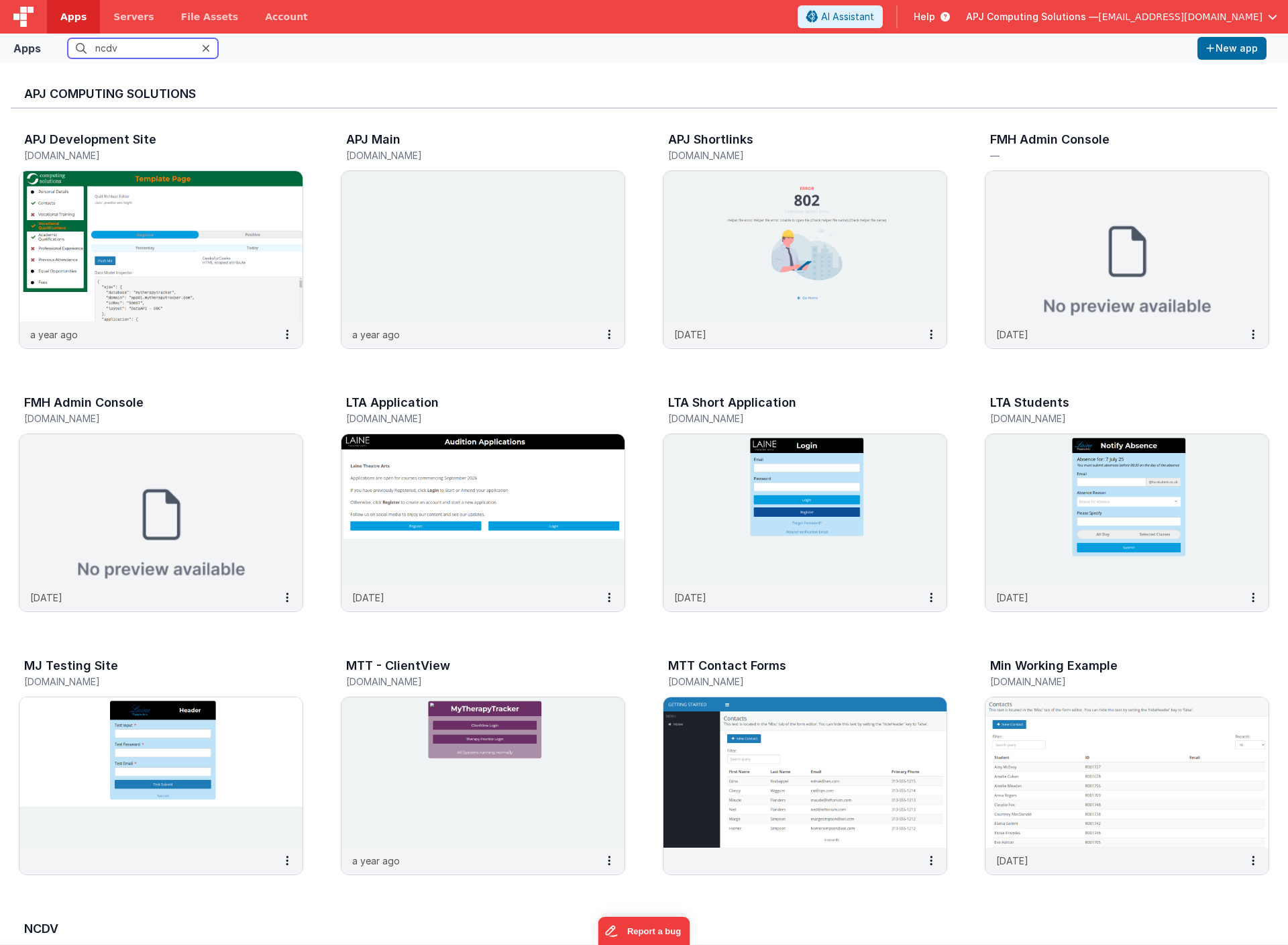
type input "ncdv"
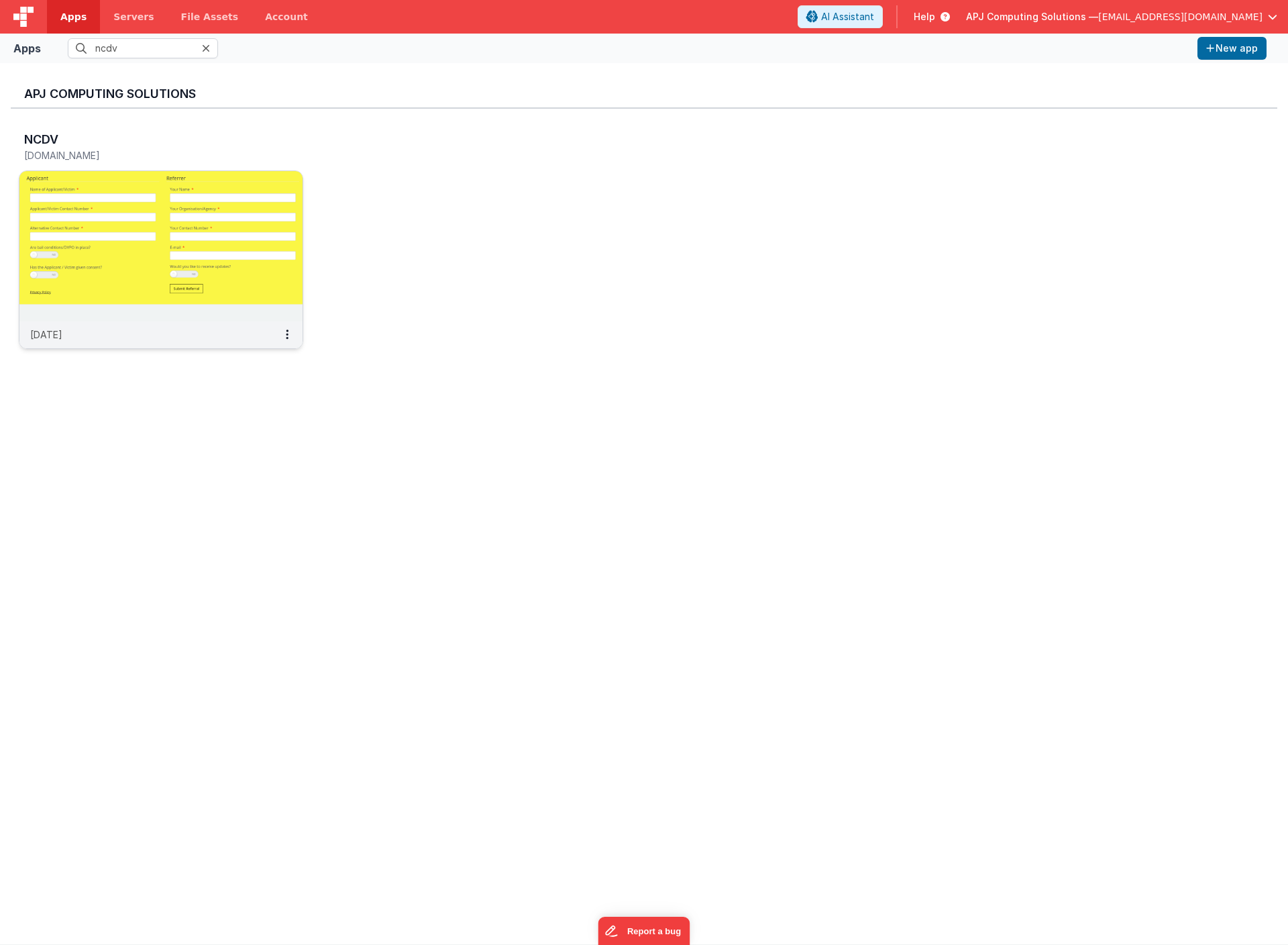
click at [112, 222] on img at bounding box center [161, 247] width 283 height 150
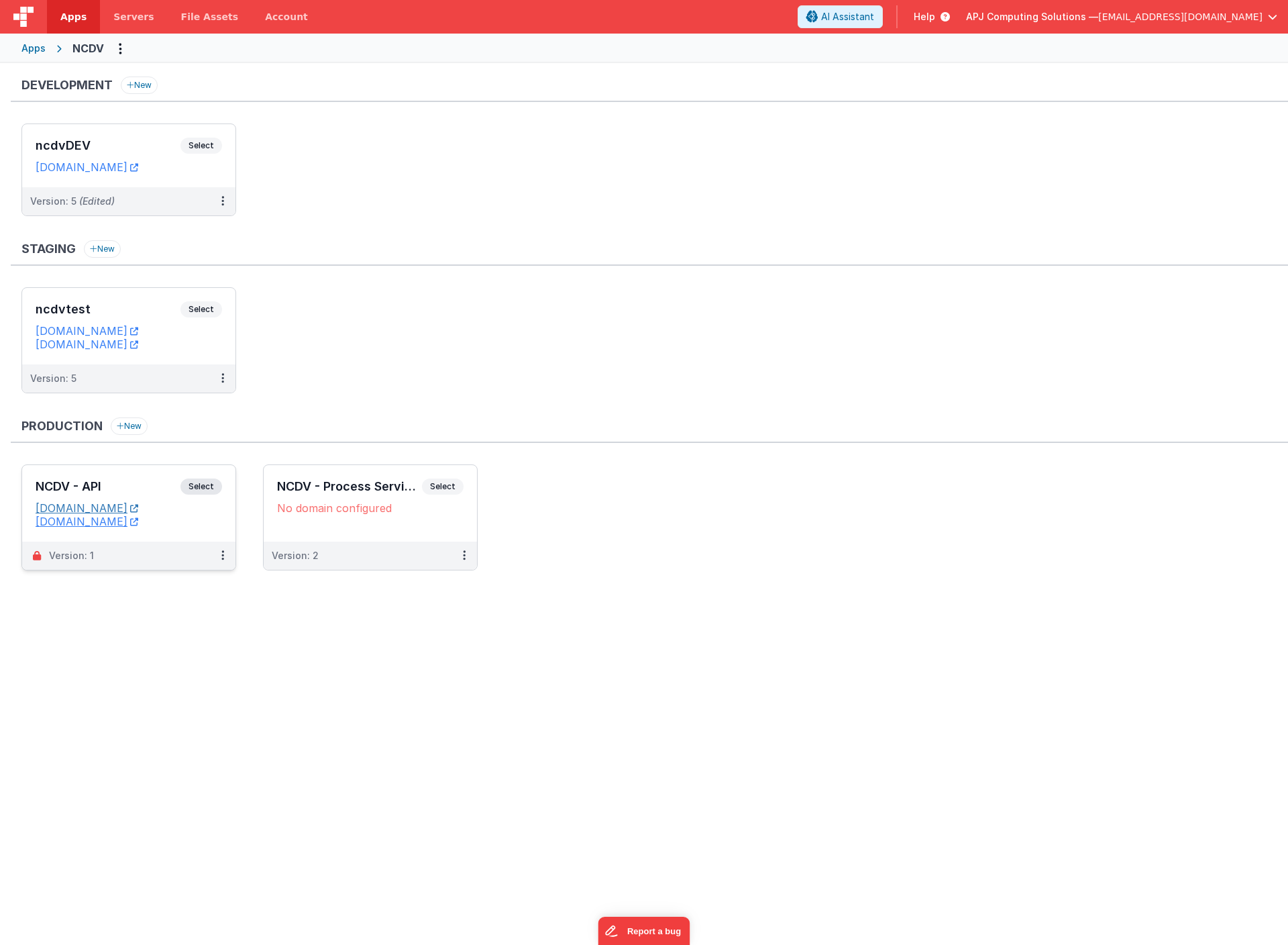
click at [138, 508] on icon at bounding box center [134, 508] width 8 height 1
click at [405, 325] on ul "ncdvtest Select URLs ncdvtest.fmbetterforms.com ncdvuat.fmbetterforms.com Versi…" at bounding box center [655, 347] width 1266 height 120
click at [202, 487] on span "Select" at bounding box center [200, 487] width 41 height 16
